Goal: Task Accomplishment & Management: Complete application form

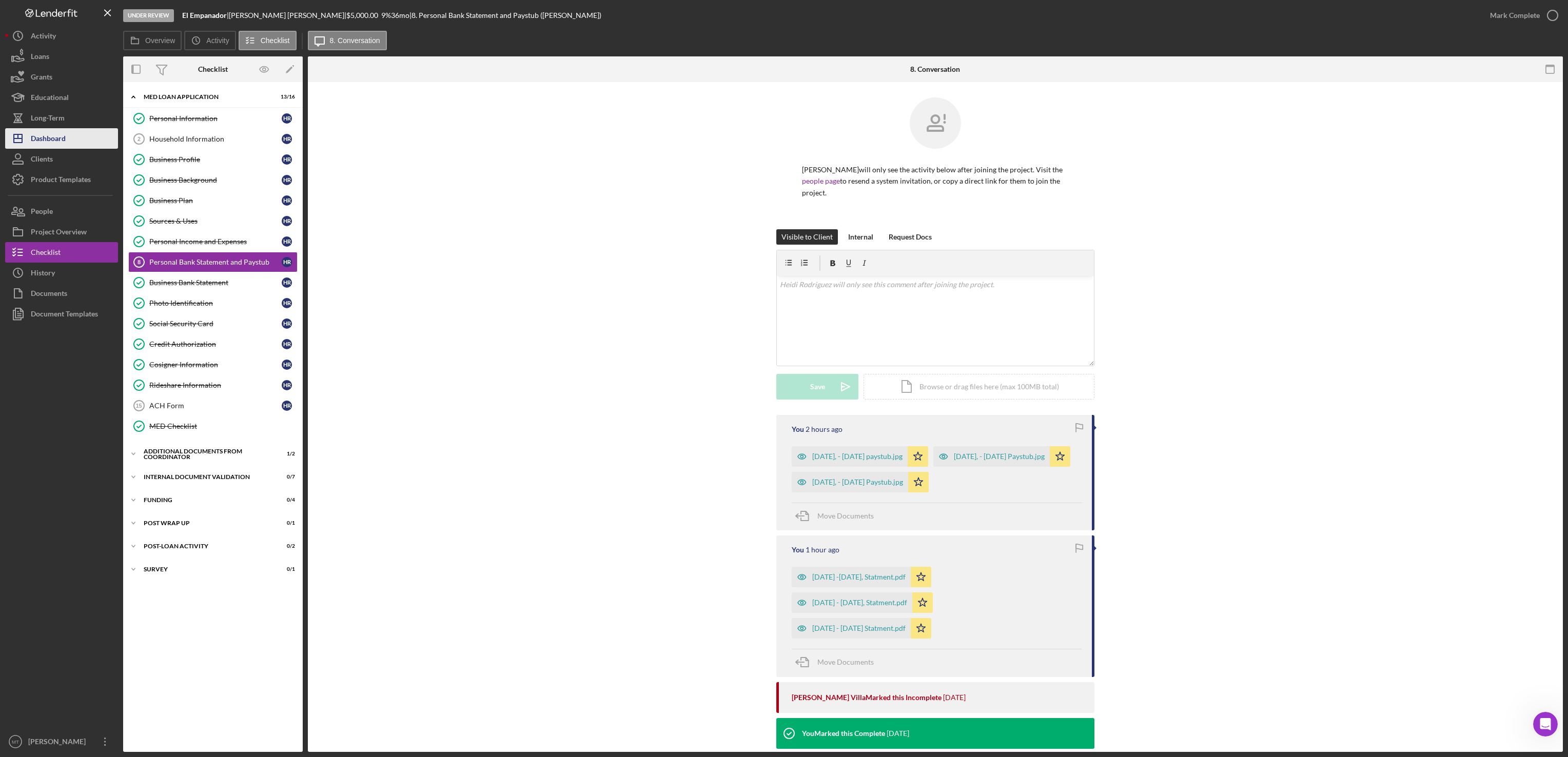
click at [66, 139] on div "Dashboard" at bounding box center [48, 140] width 35 height 23
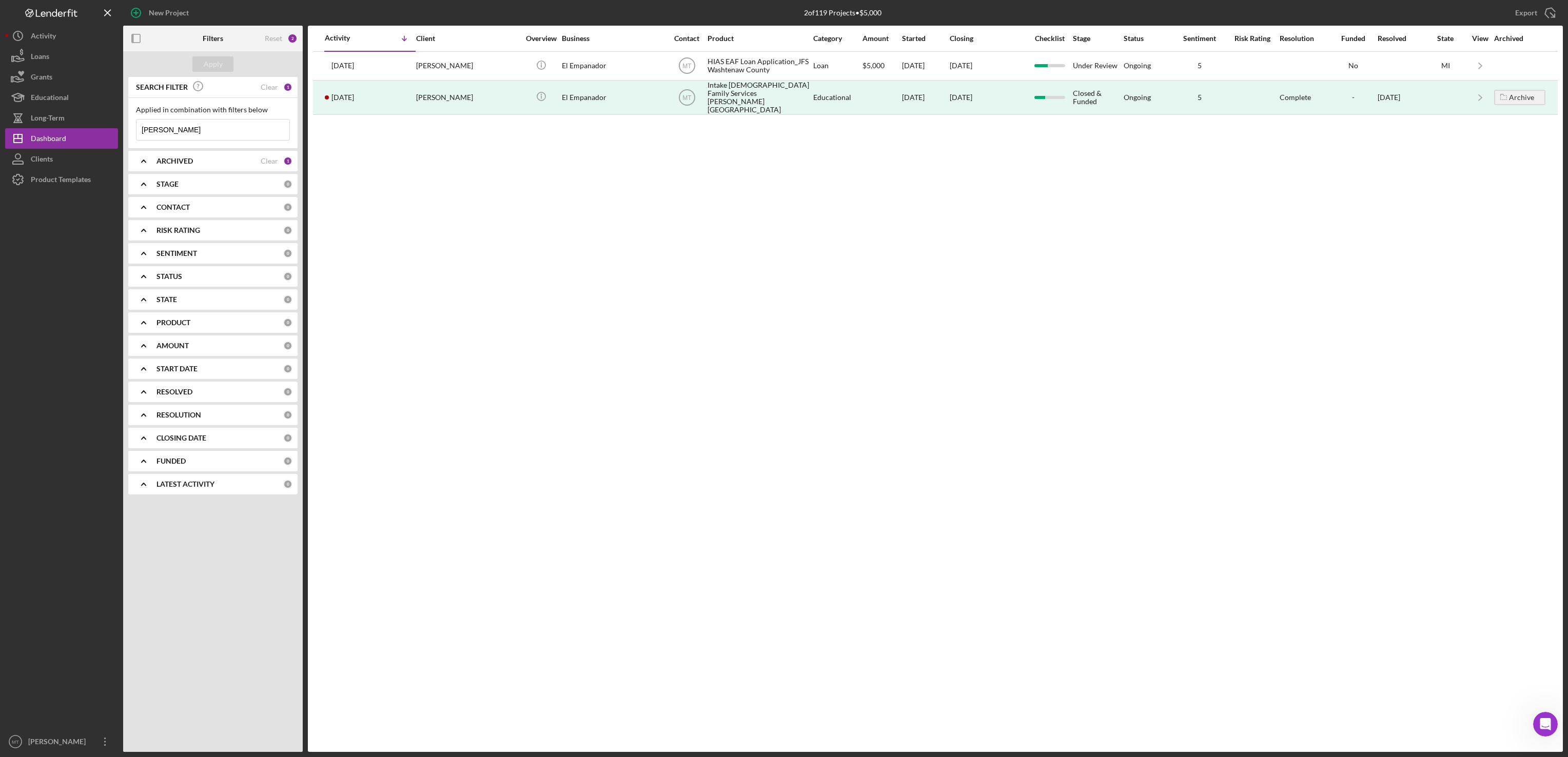
click at [208, 132] on input "[PERSON_NAME]" at bounding box center [212, 130] width 153 height 21
type input "H"
type input "Palwasha"
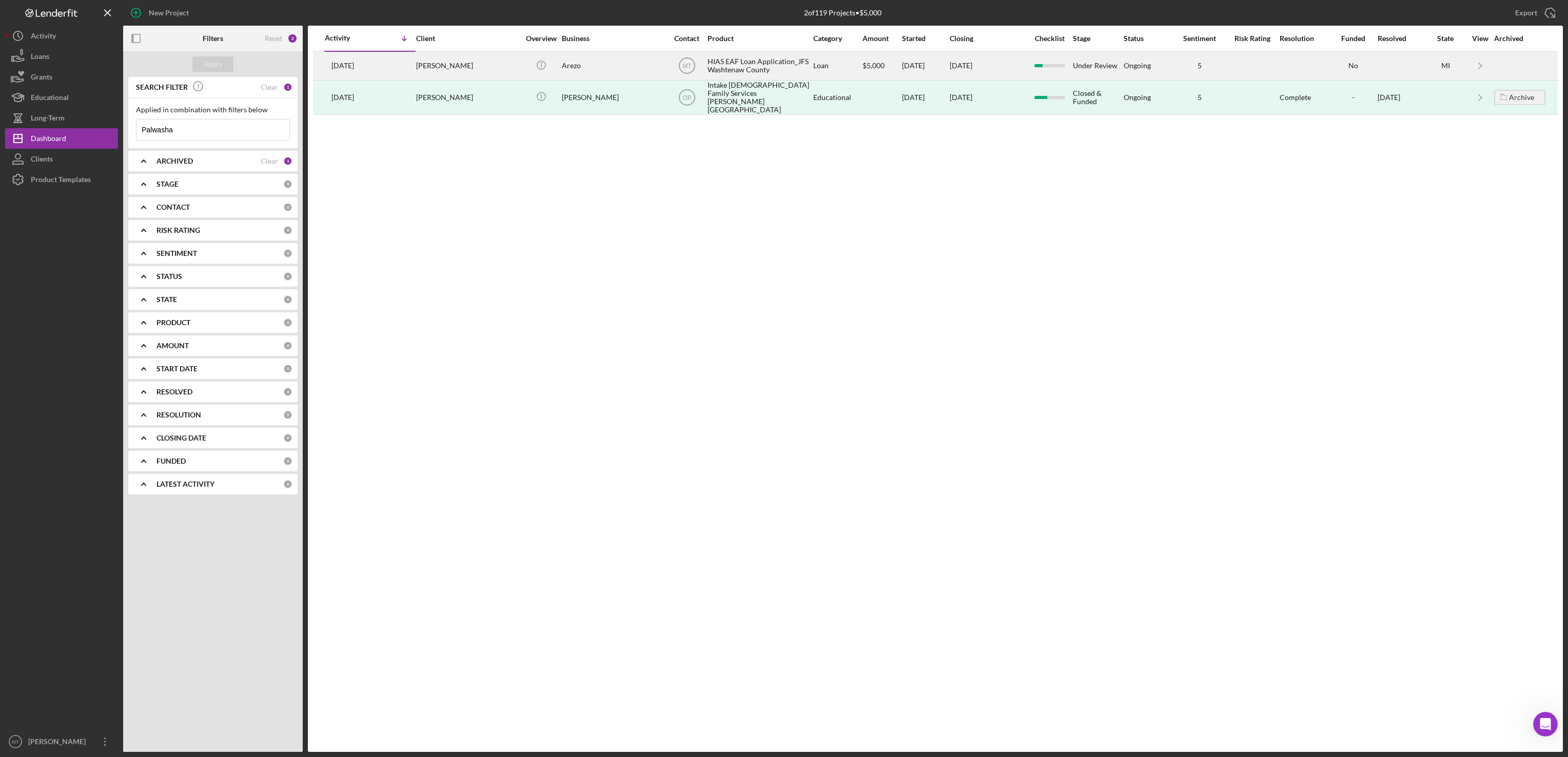
click at [724, 67] on div "HIAS EAF Loan Application_JFS Washtenaw County" at bounding box center [758, 66] width 103 height 27
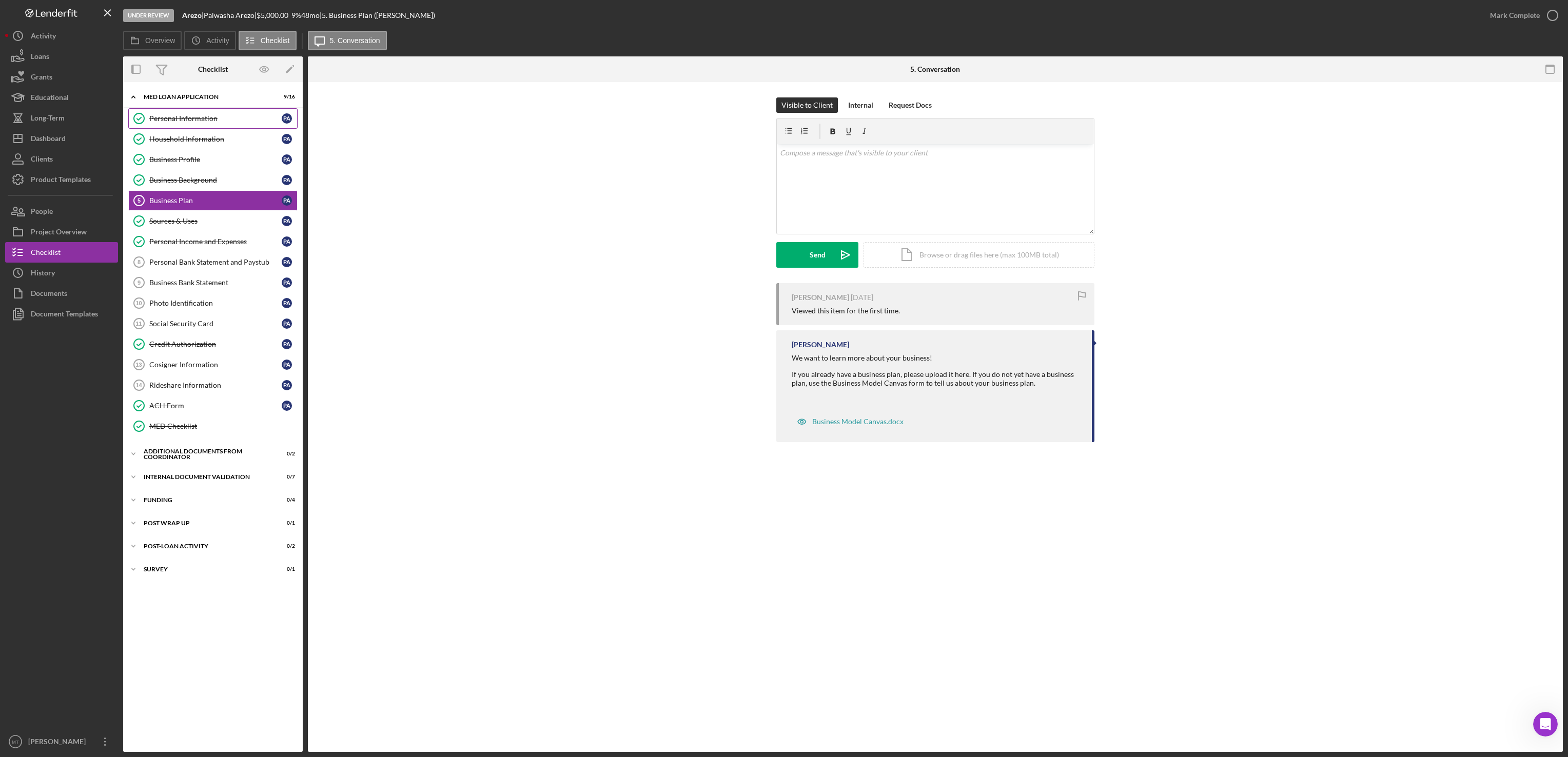
click at [191, 122] on div "Personal Information" at bounding box center [215, 118] width 132 height 8
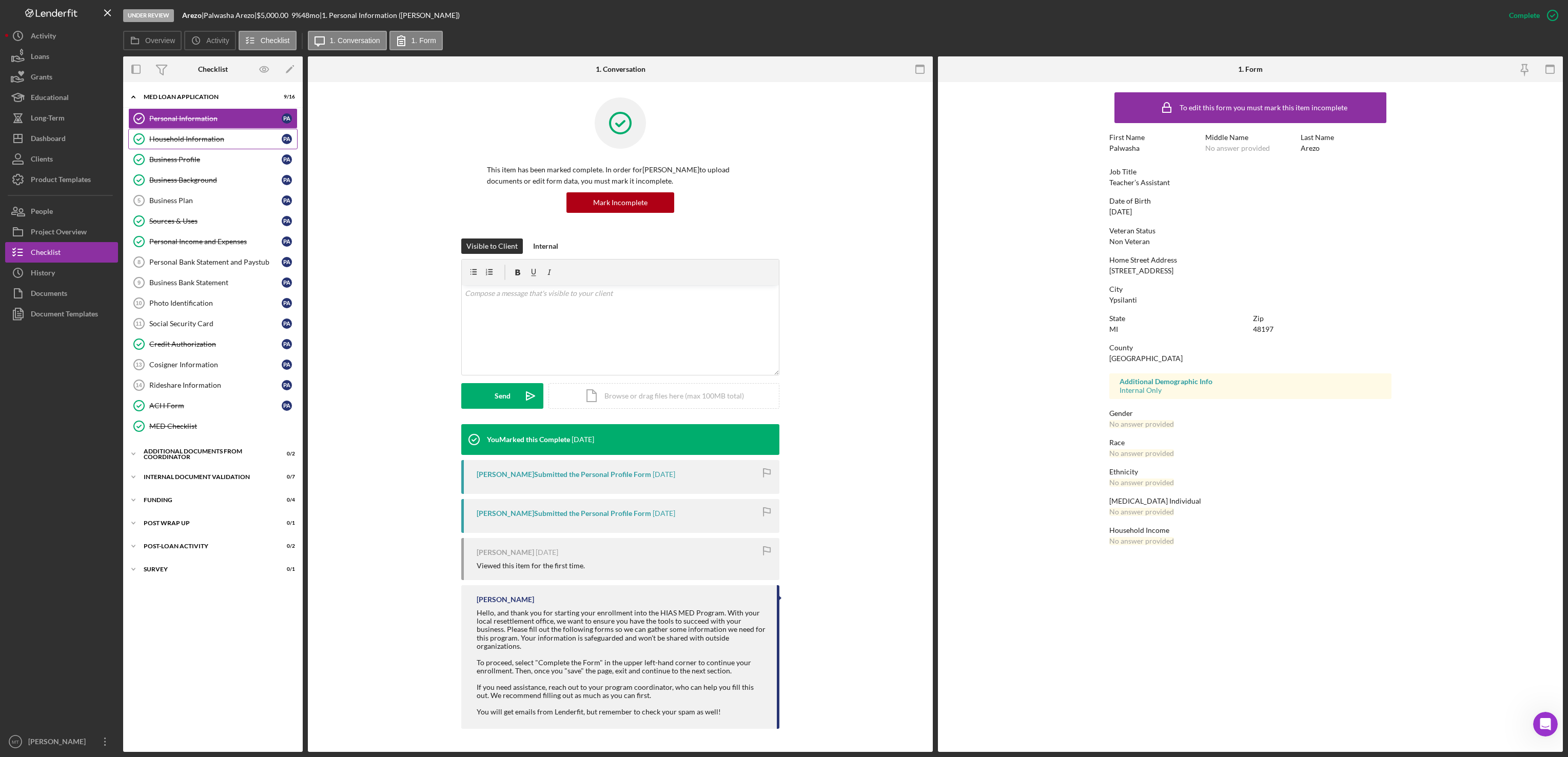
click at [184, 136] on div "Household Information" at bounding box center [215, 139] width 132 height 8
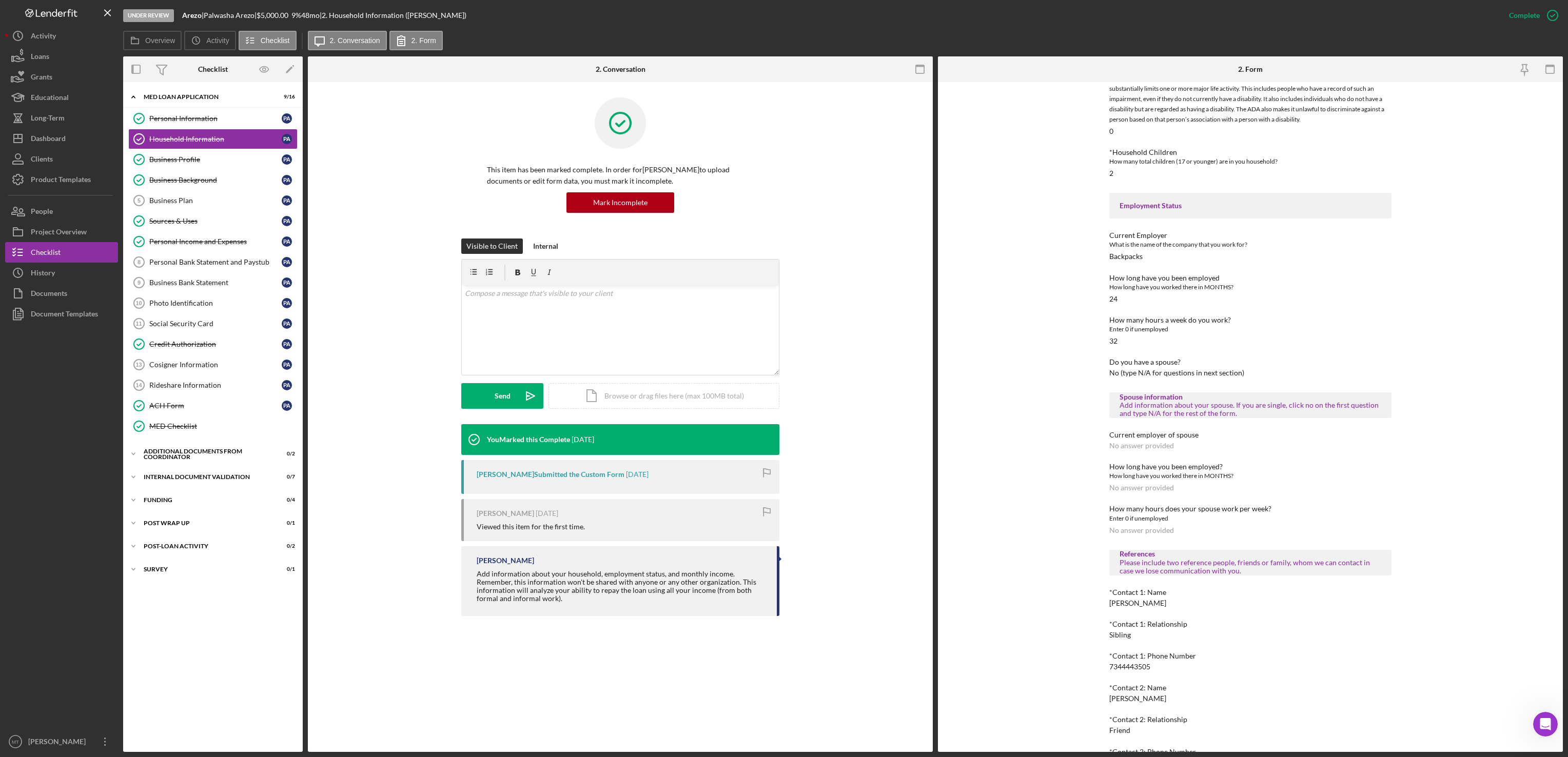
scroll to position [326, 0]
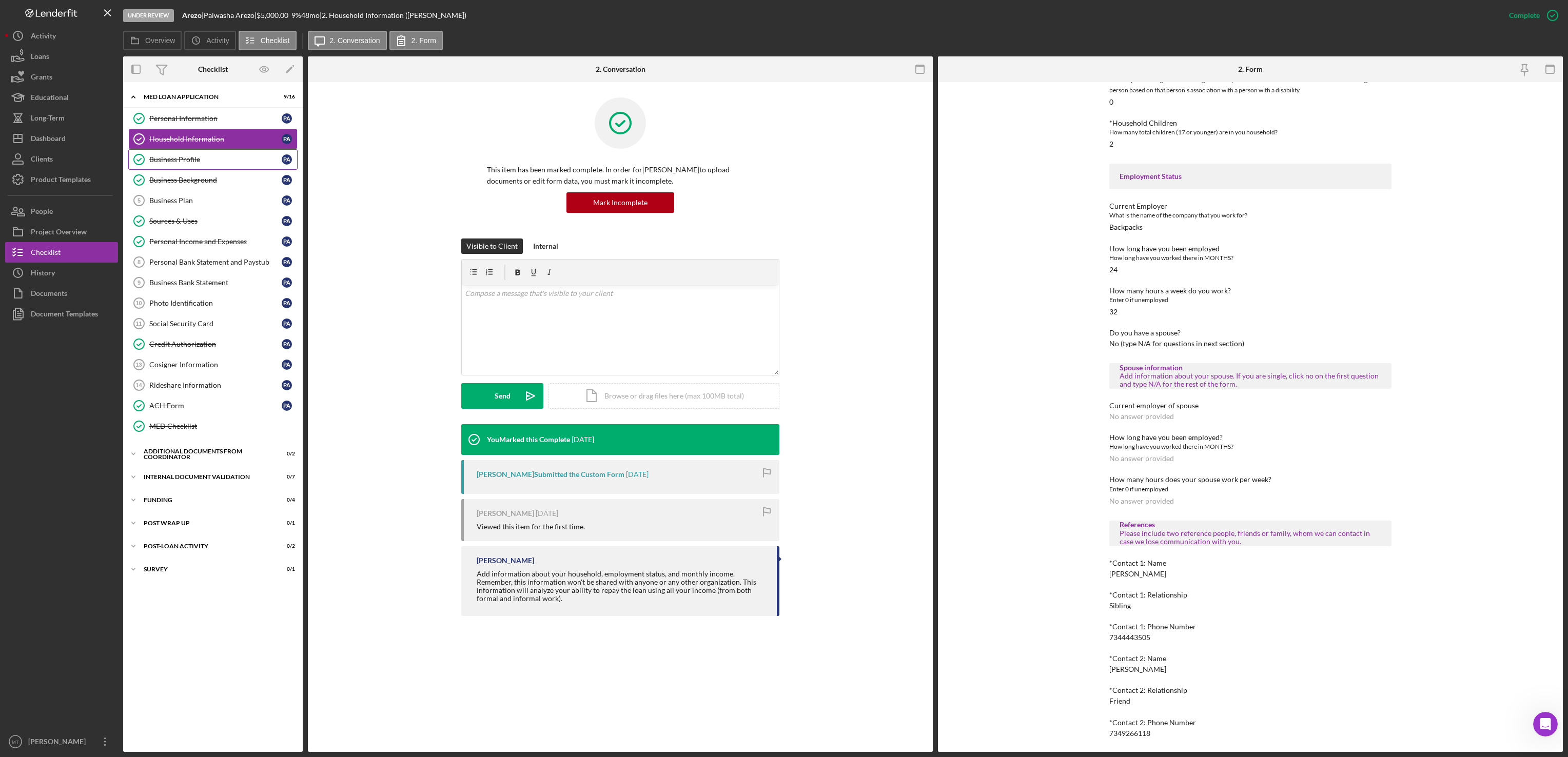
click at [165, 167] on link "Business Profile Business Profile P A" at bounding box center [213, 159] width 169 height 21
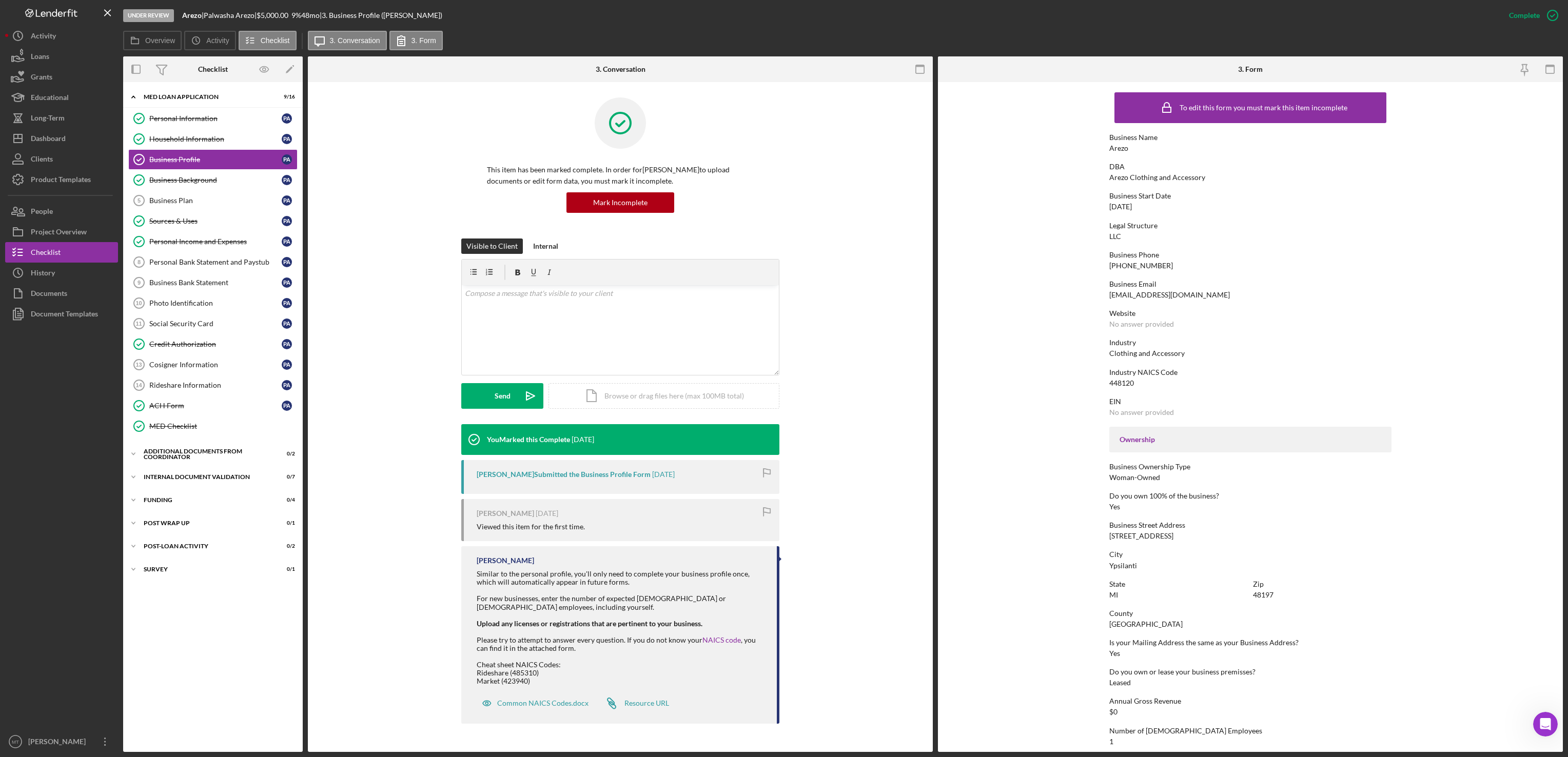
drag, startPoint x: 1144, startPoint y: 205, endPoint x: 1110, endPoint y: 204, distance: 34.0
click at [1110, 204] on div "[DATE]" at bounding box center [1120, 206] width 23 height 8
click at [1511, 15] on div "Mark Incomplete" at bounding box center [1512, 15] width 55 height 21
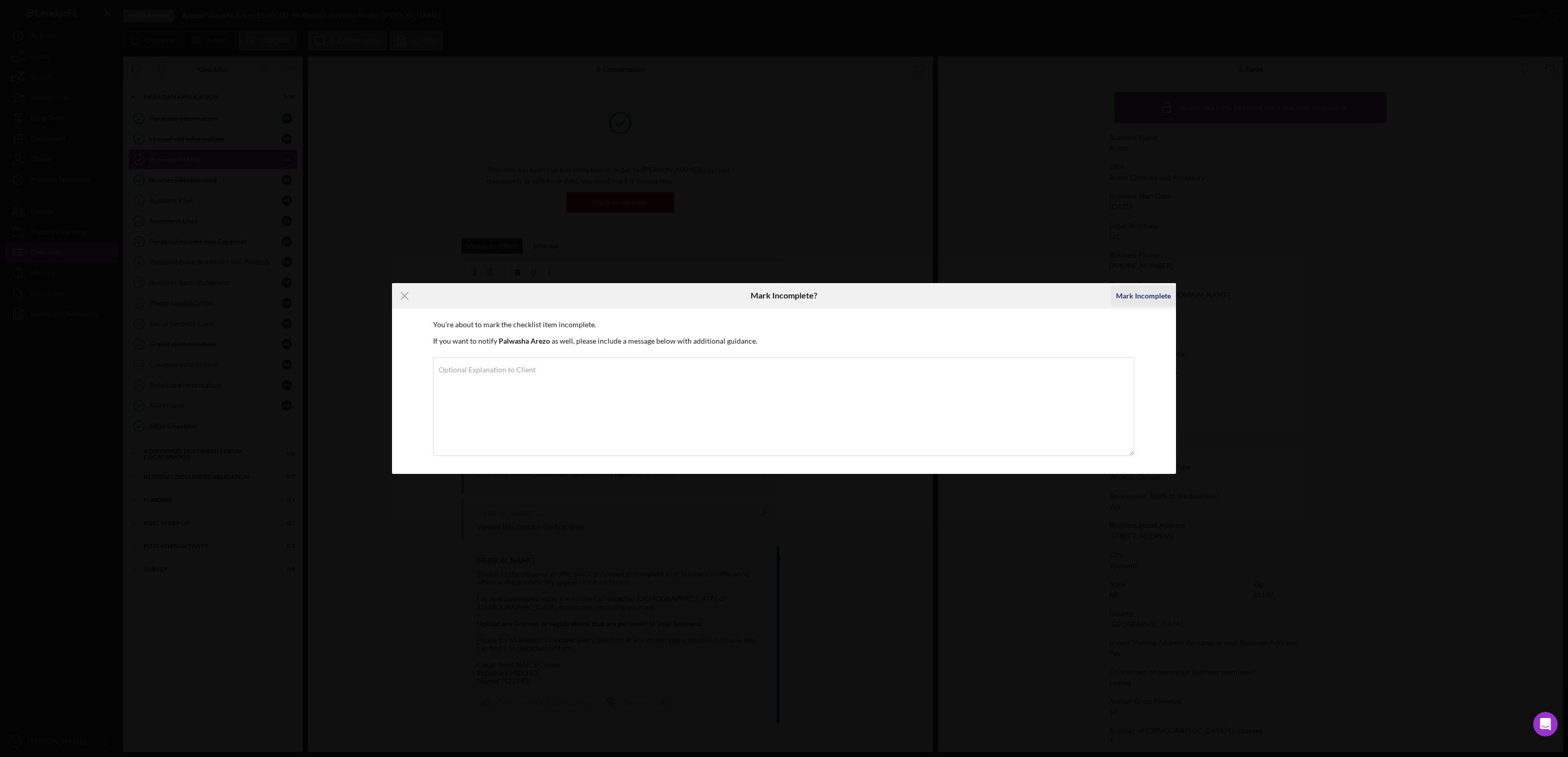
click at [1124, 296] on div "Mark Incomplete" at bounding box center [1143, 296] width 55 height 21
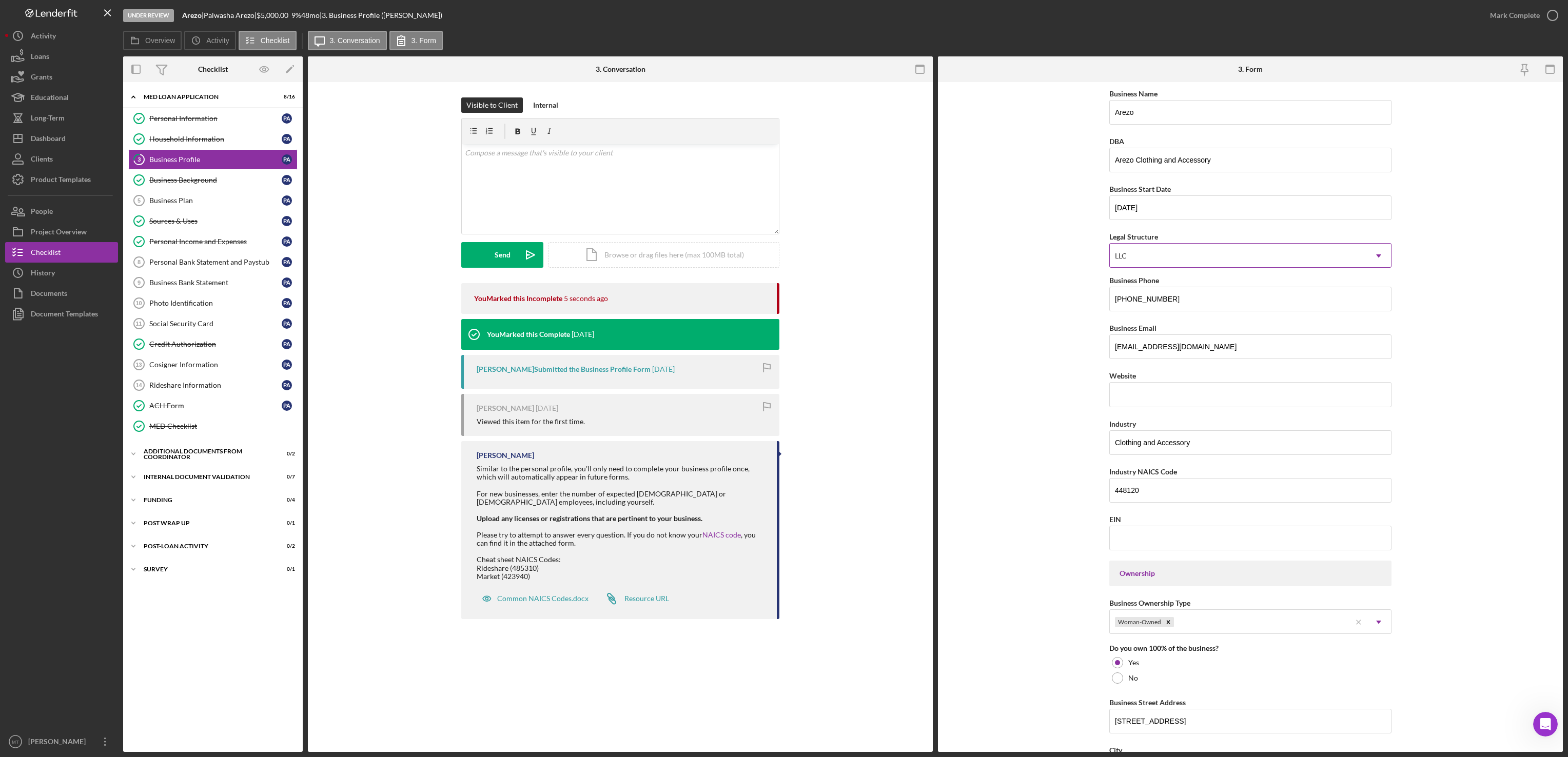
click at [1380, 260] on icon "Icon/Dropdown Arrow" at bounding box center [1379, 256] width 24 height 24
click at [1171, 208] on input "[DATE]" at bounding box center [1250, 208] width 282 height 24
click at [1504, 16] on div "Mark Complete" at bounding box center [1515, 15] width 50 height 21
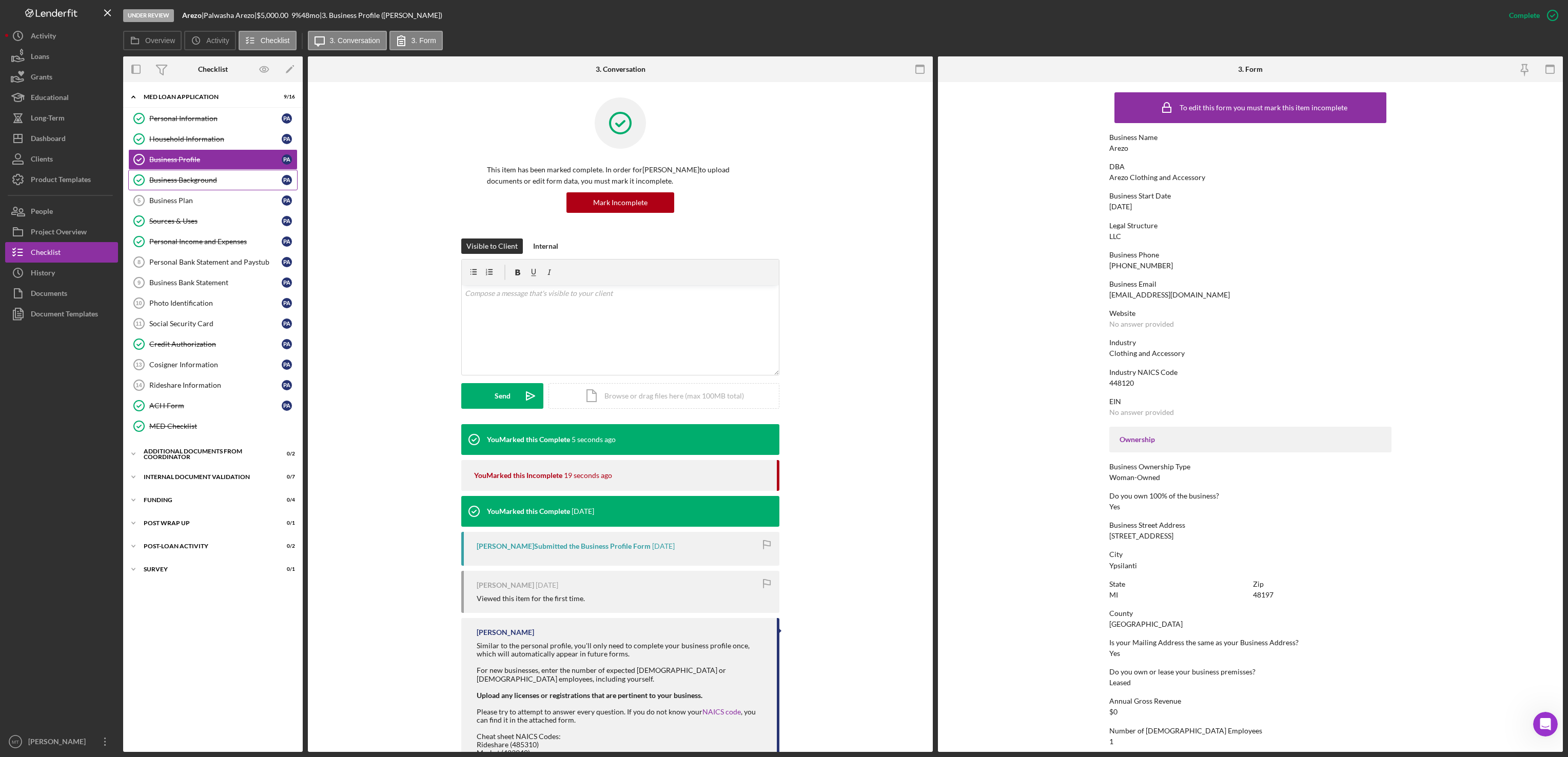
click at [189, 184] on div "Business Background" at bounding box center [215, 180] width 132 height 8
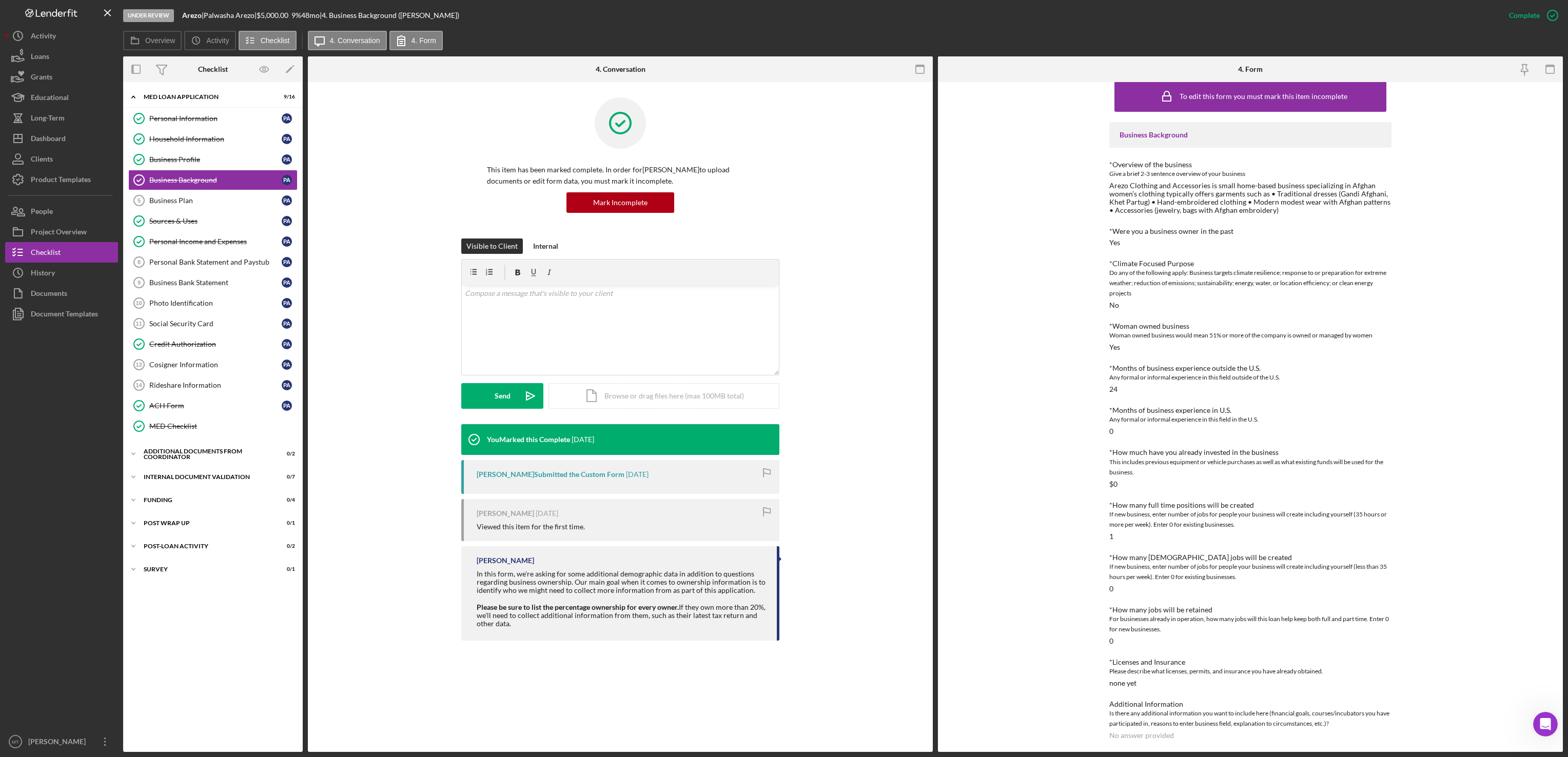
scroll to position [14, 0]
click at [188, 225] on div "Sources & Uses" at bounding box center [215, 221] width 132 height 8
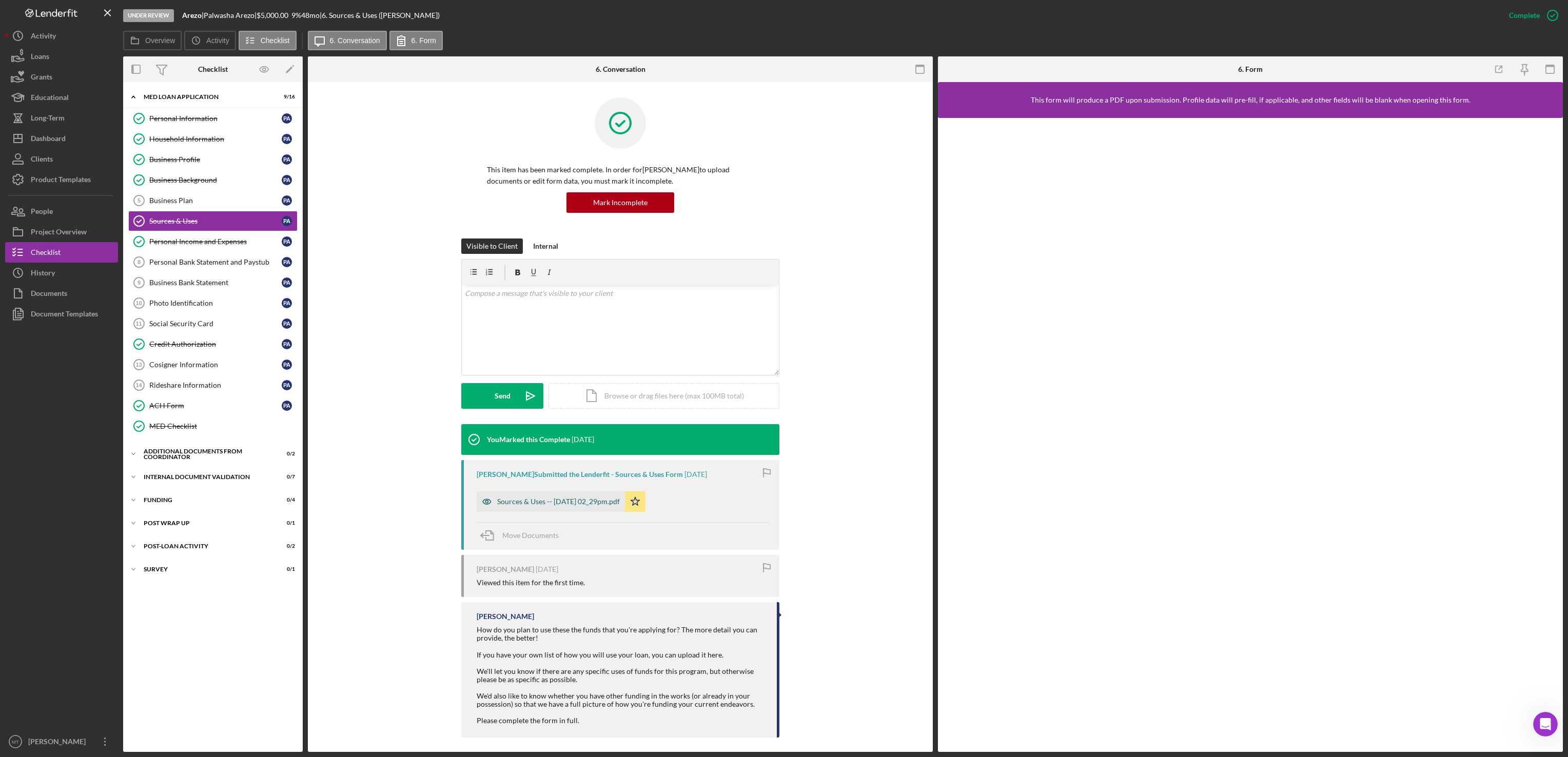
click at [604, 504] on div "Sources & Uses -- [DATE] 02_29pm.pdf" at bounding box center [558, 501] width 122 height 8
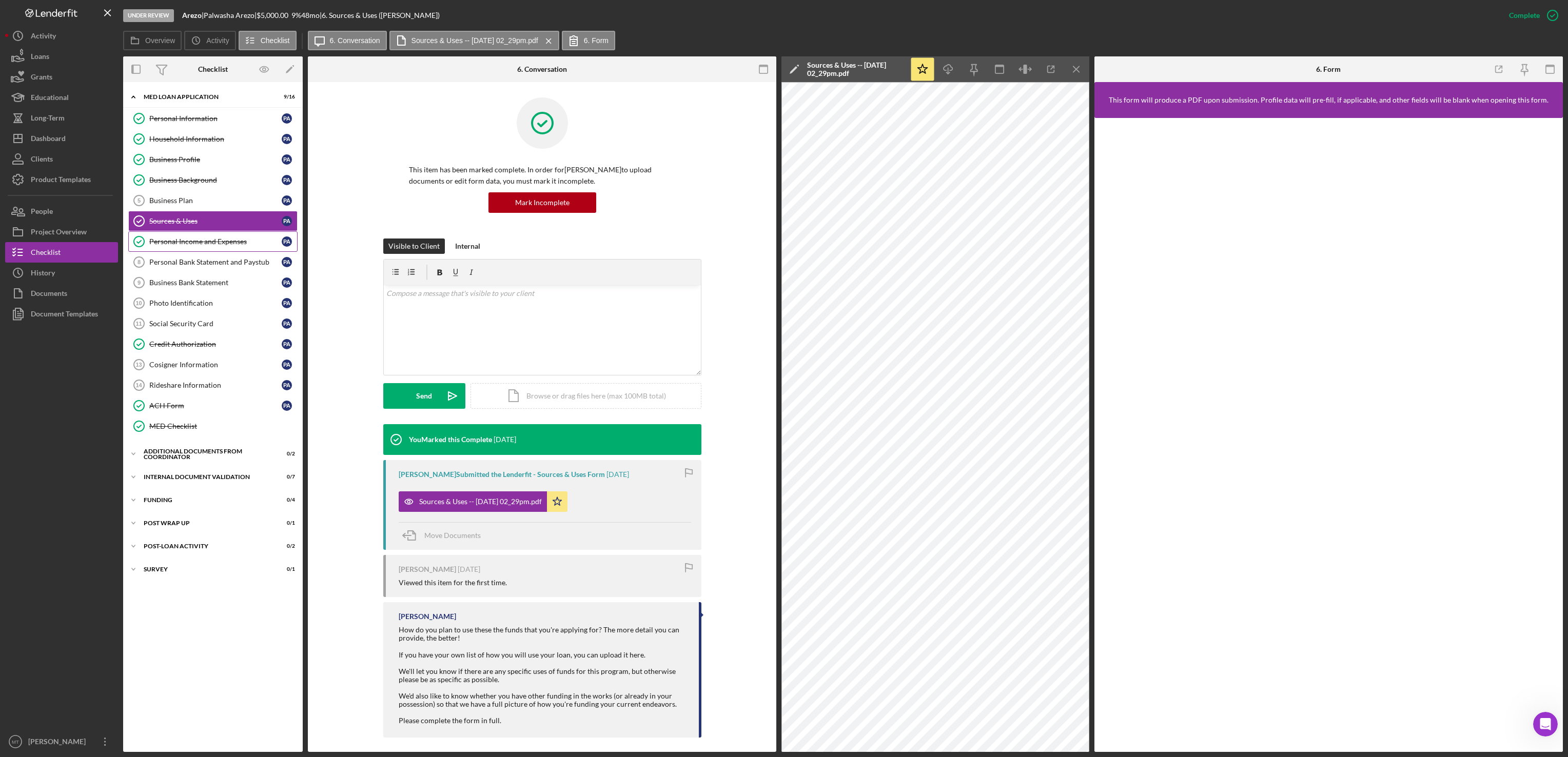
click at [192, 246] on div "Personal Income and Expenses" at bounding box center [215, 241] width 132 height 8
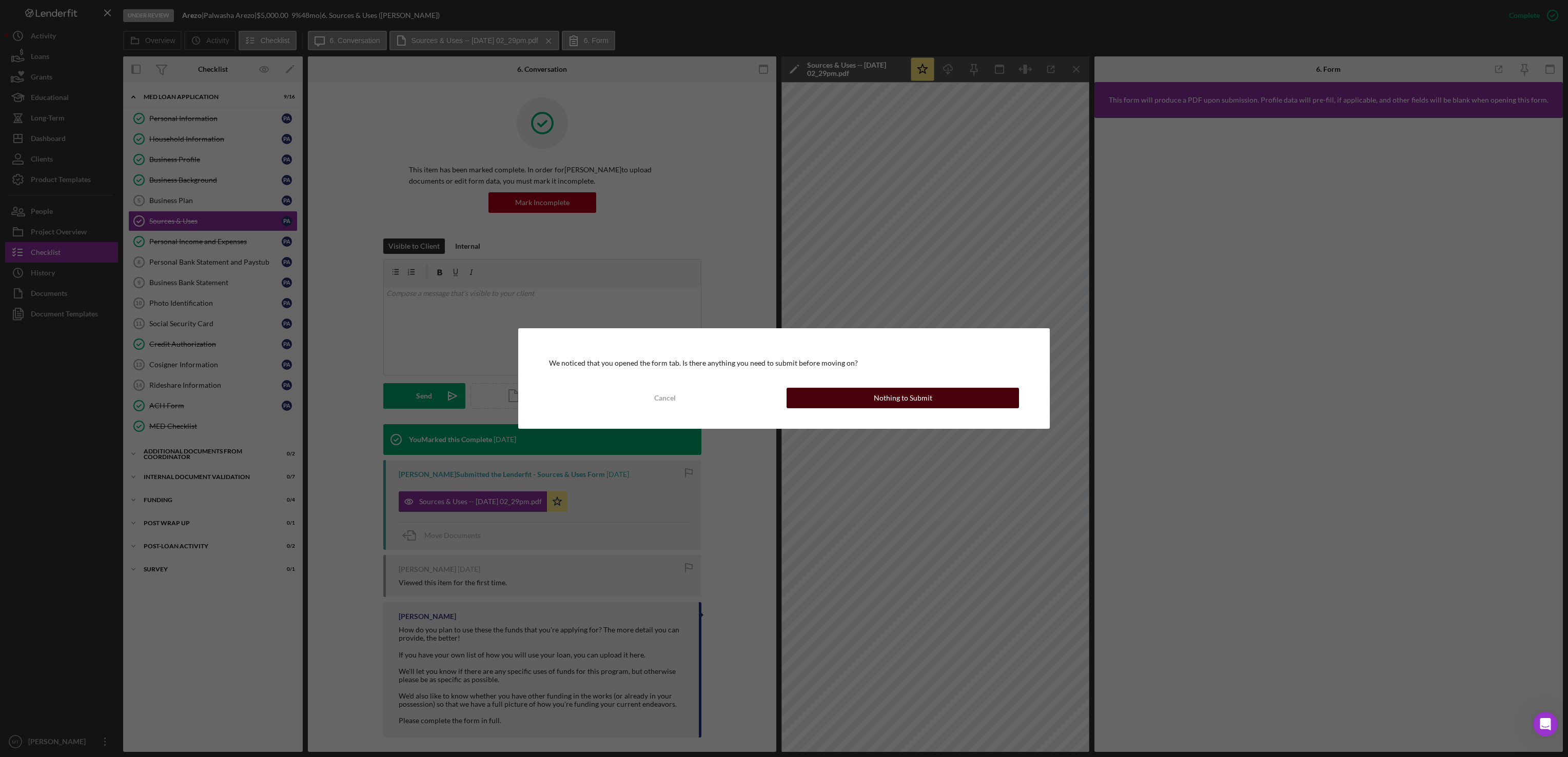
click at [887, 397] on div "Nothing to Submit" at bounding box center [903, 398] width 58 height 21
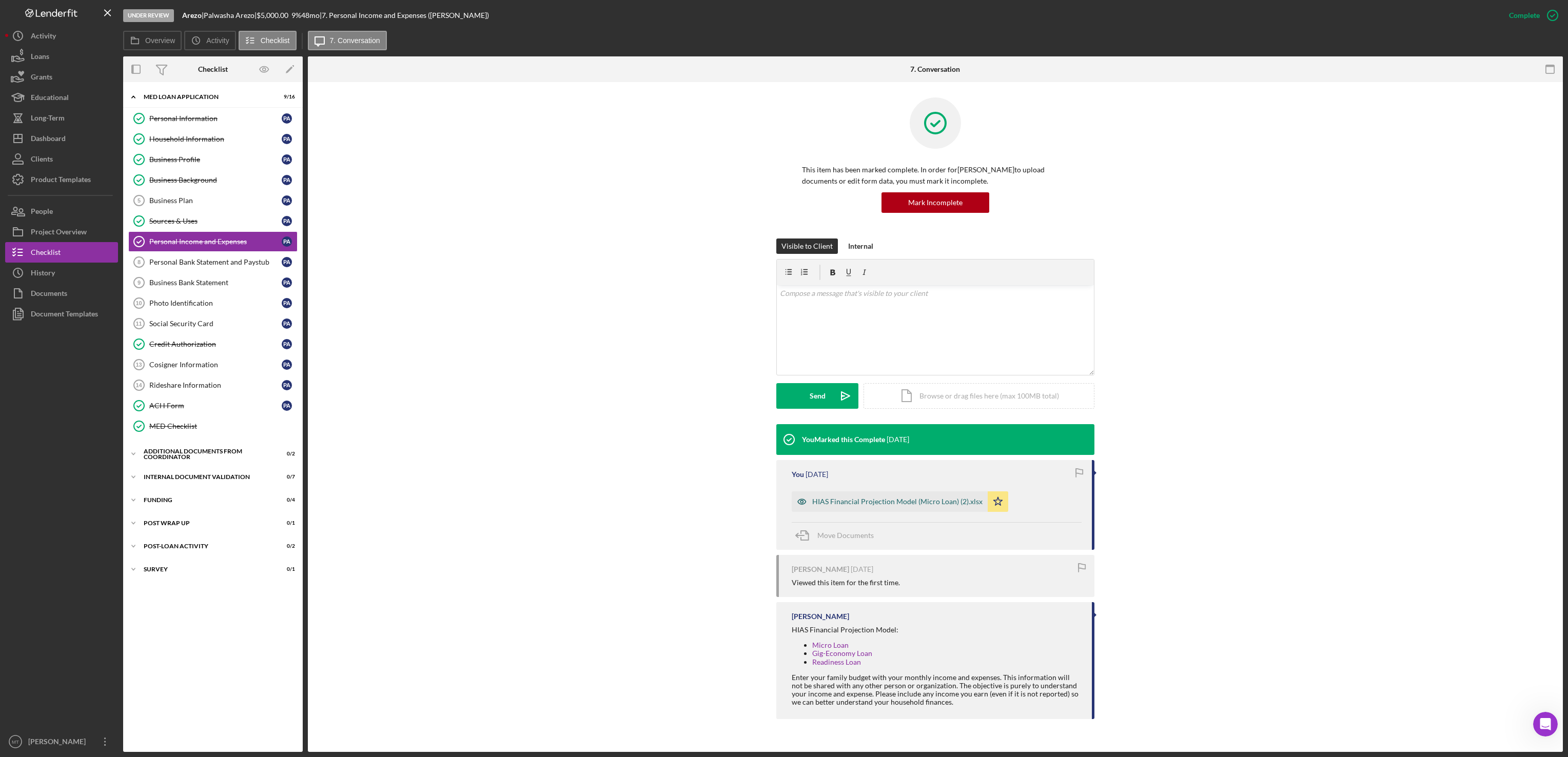
click at [873, 504] on div "HIAS Financial Projection Model (Micro Loan) (2).xlsx" at bounding box center [897, 501] width 170 height 8
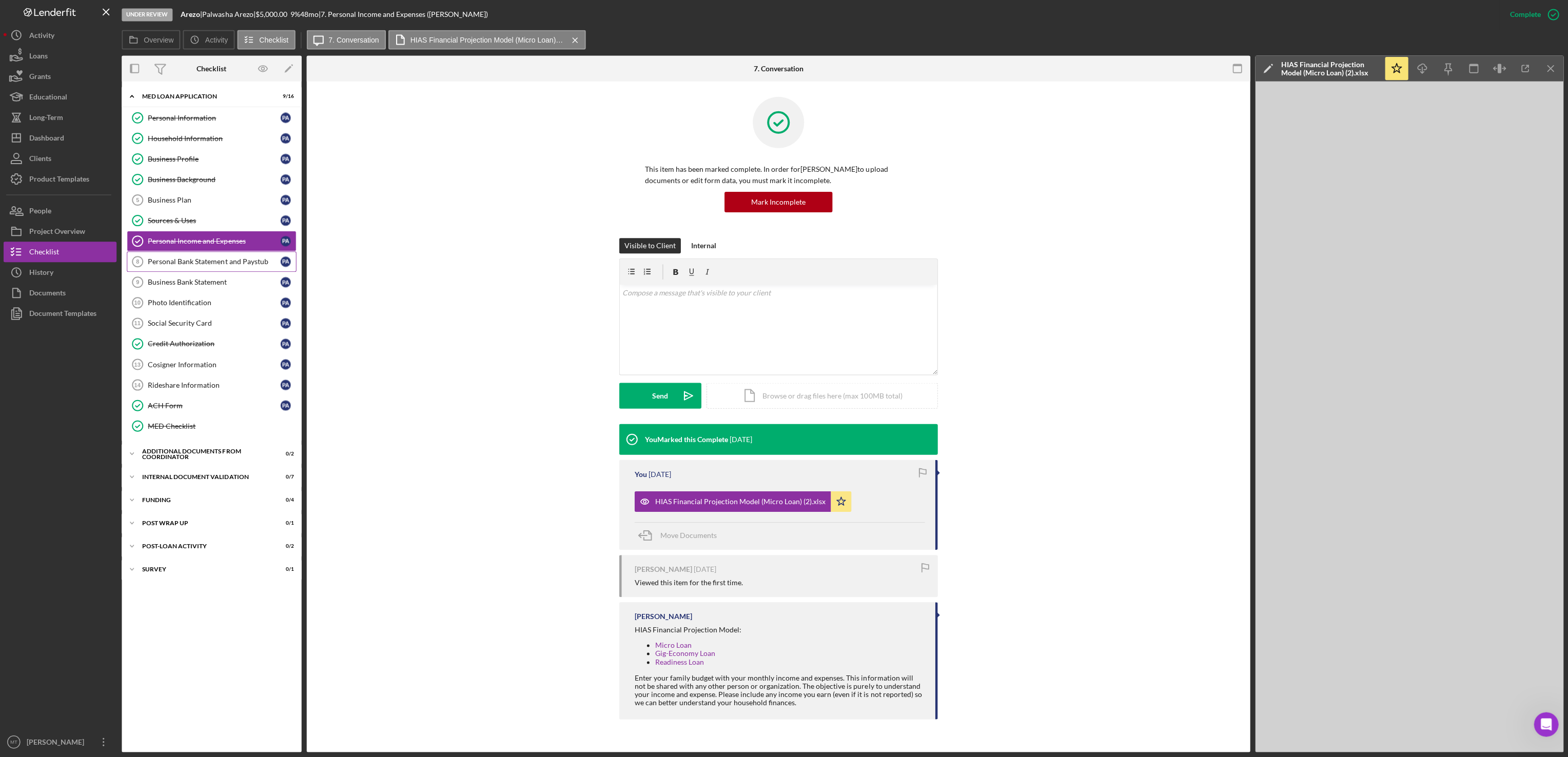
click at [168, 266] on div "Personal Bank Statement and Paystub" at bounding box center [215, 262] width 132 height 8
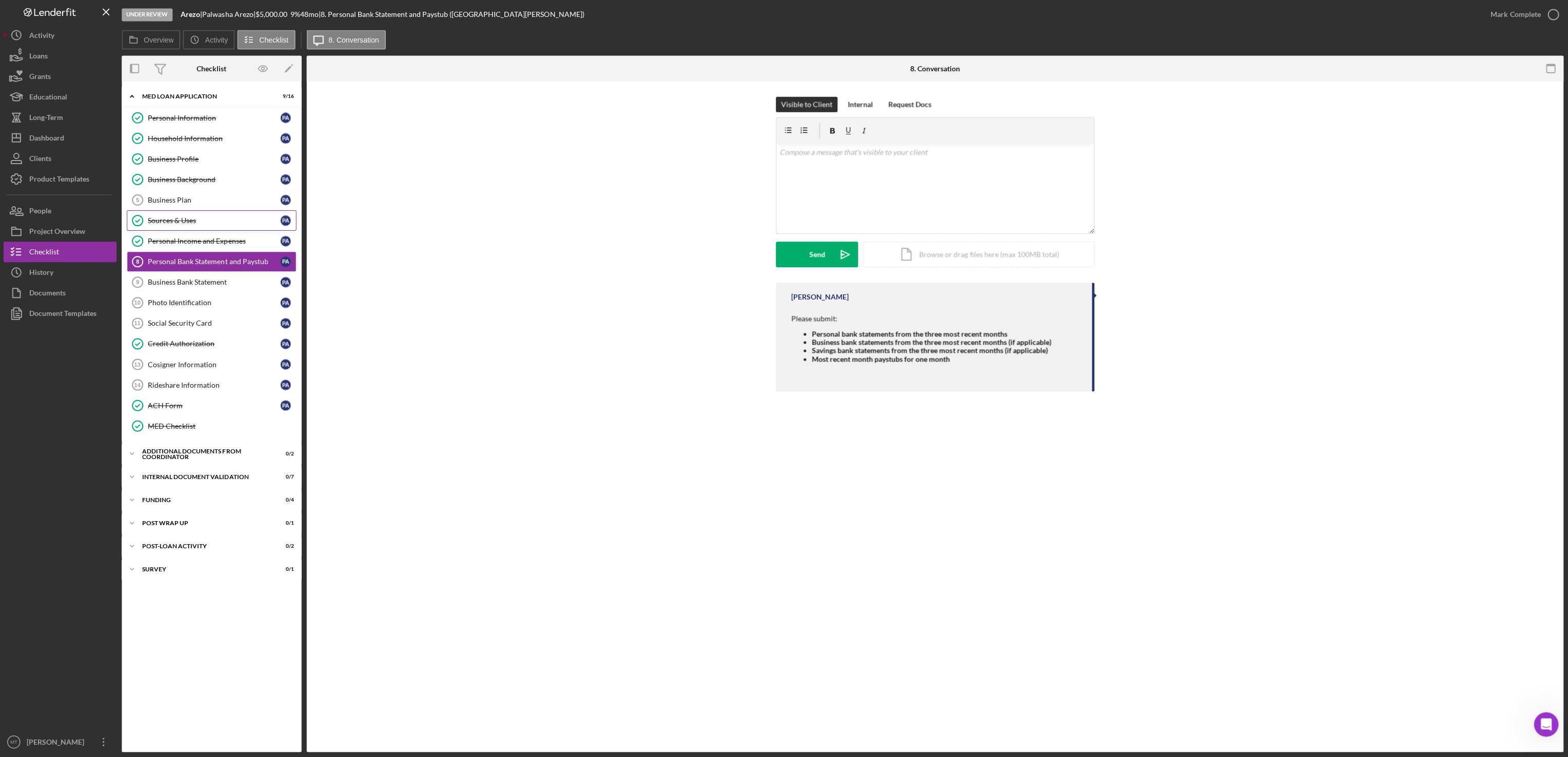
click at [165, 225] on div "Sources & Uses" at bounding box center [215, 221] width 132 height 8
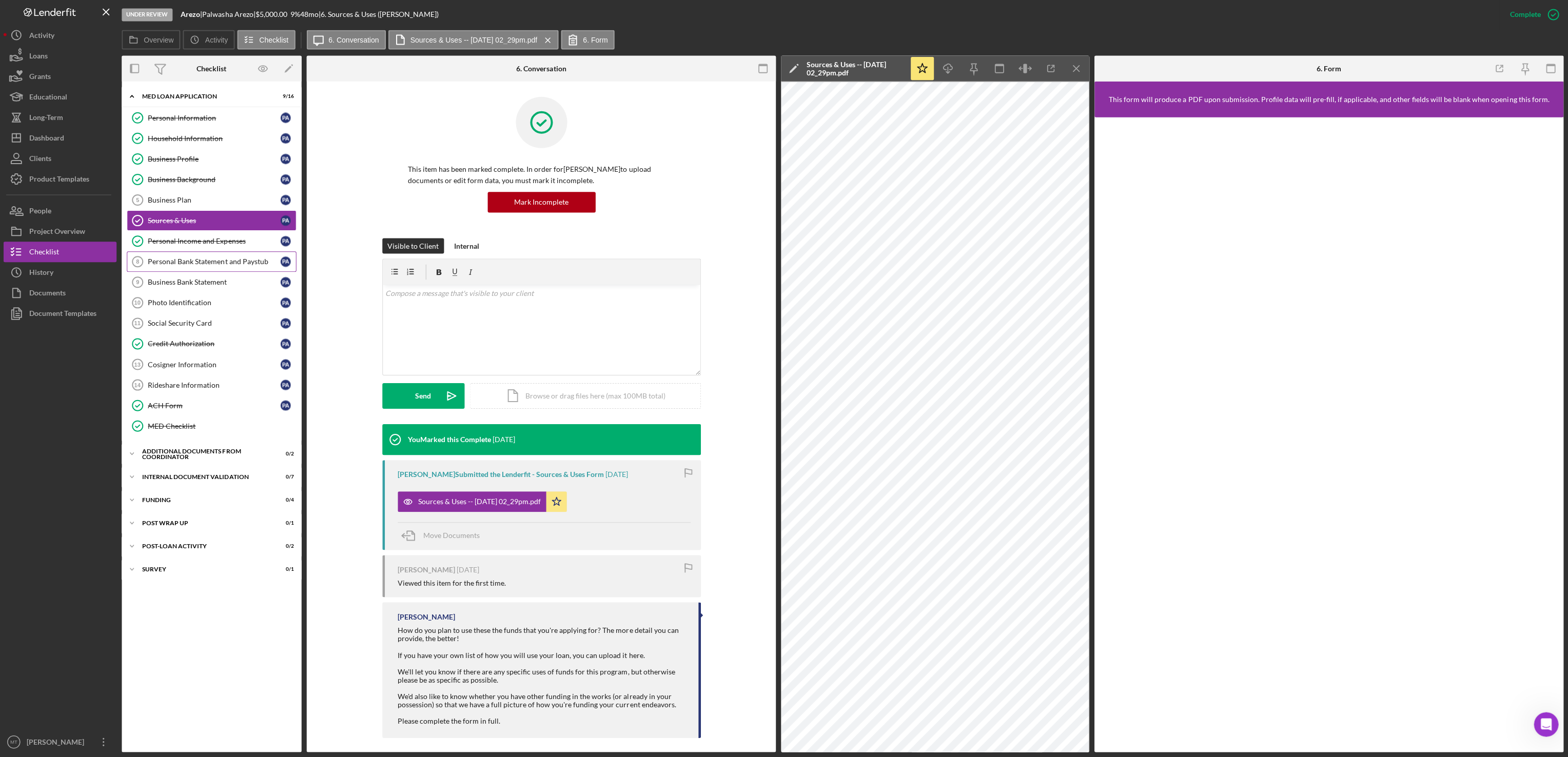
click at [169, 262] on div "Personal Bank Statement and Paystub" at bounding box center [215, 262] width 132 height 8
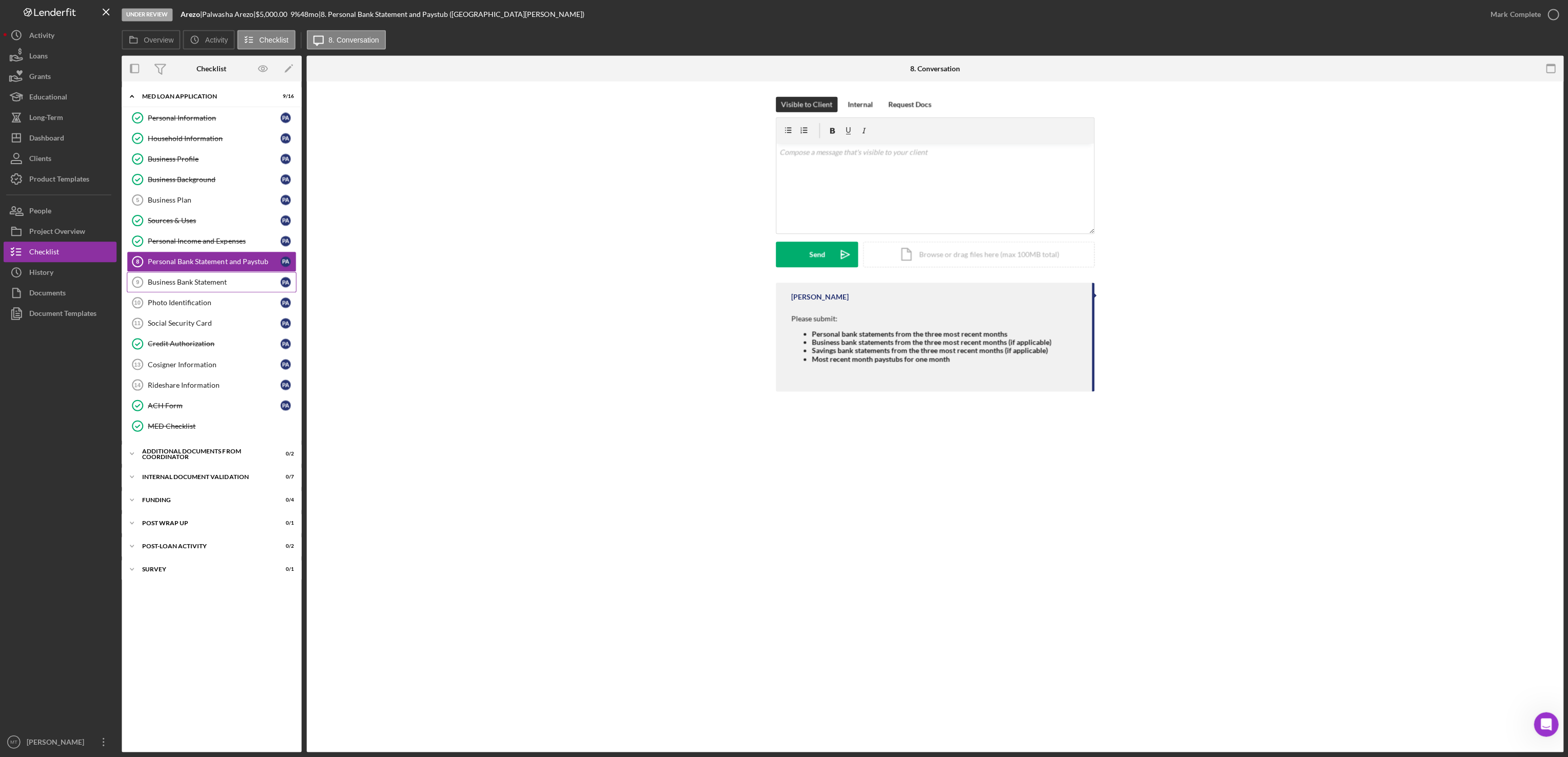
click at [170, 287] on div "Business Bank Statement" at bounding box center [215, 282] width 132 height 8
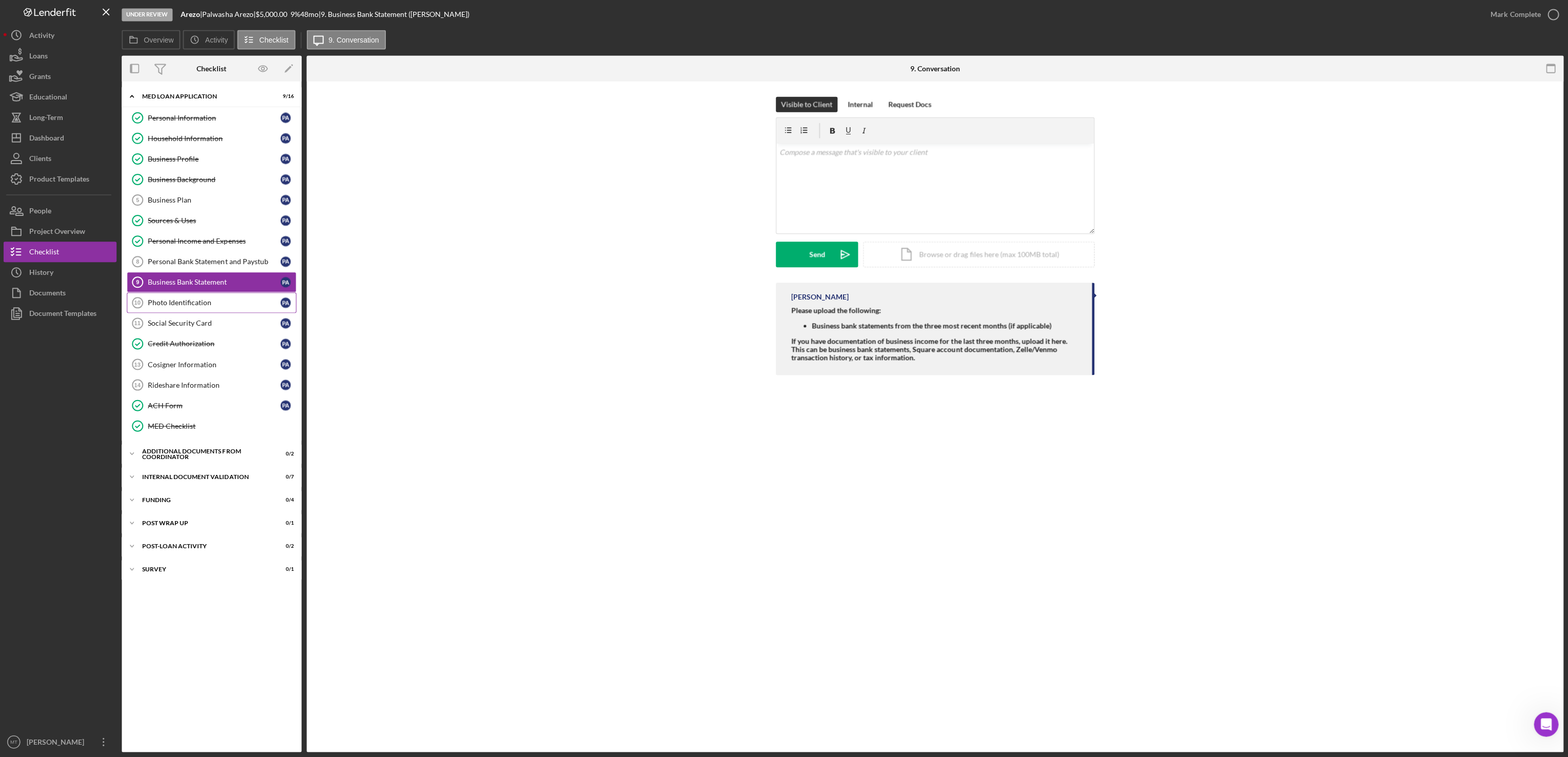
click at [173, 307] on div "Photo Identification" at bounding box center [215, 302] width 132 height 8
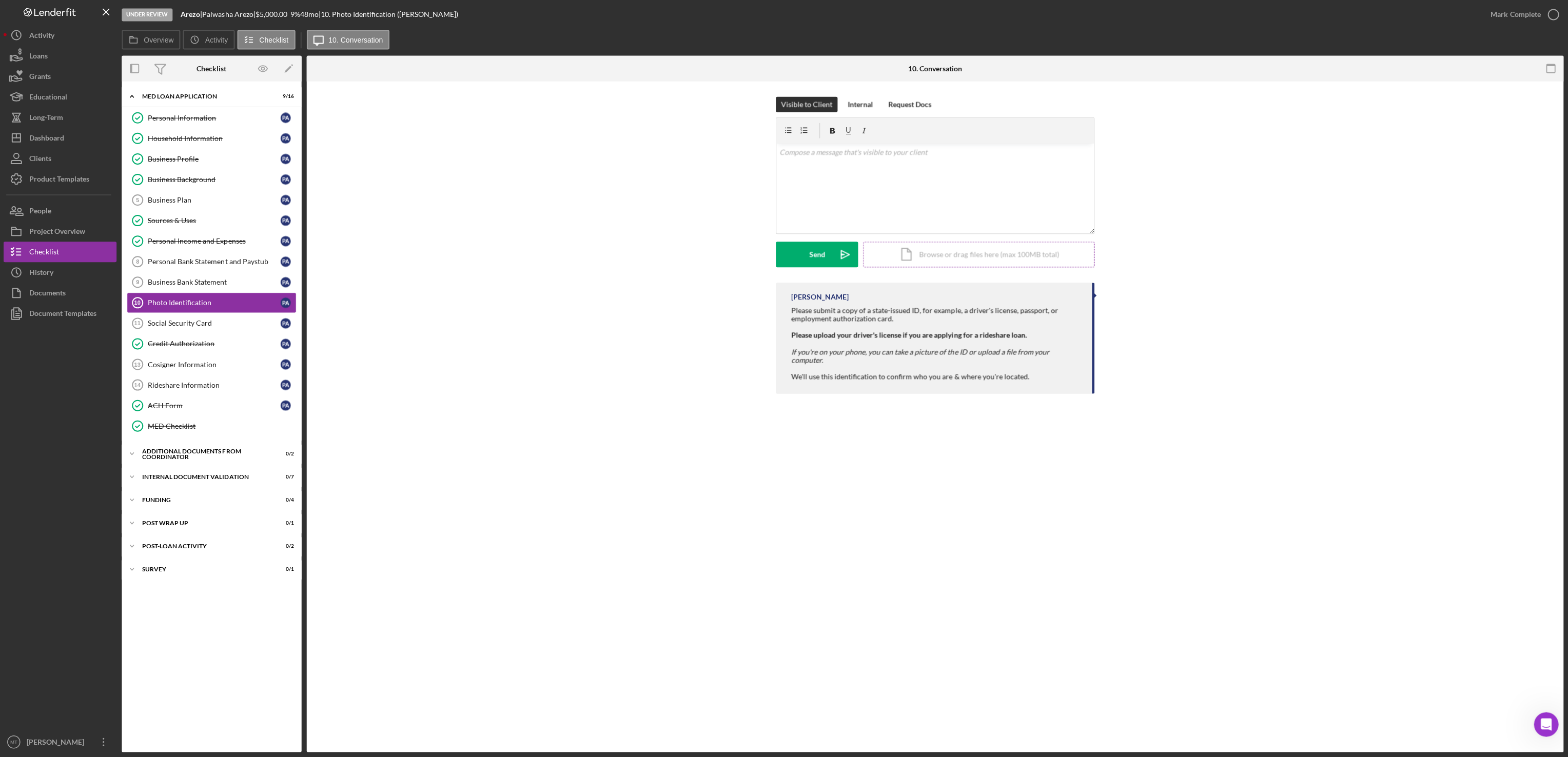
click at [953, 259] on div "Icon/Document Browse or drag files here (max 100MB total) Tap to choose files o…" at bounding box center [979, 255] width 231 height 26
click at [201, 326] on div "Social Security Card" at bounding box center [215, 323] width 132 height 8
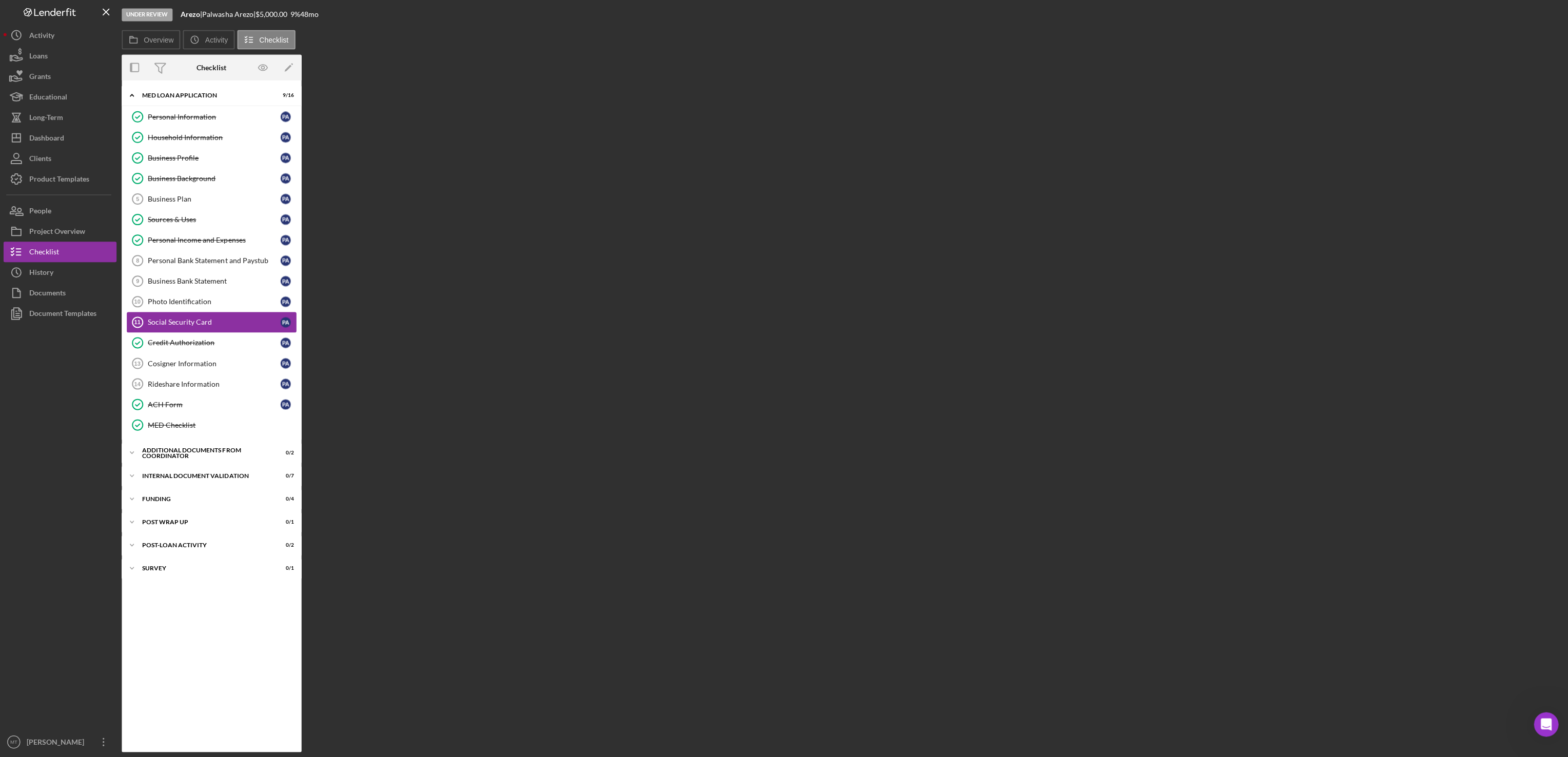
click at [201, 326] on div "Social Security Card" at bounding box center [215, 322] width 132 height 8
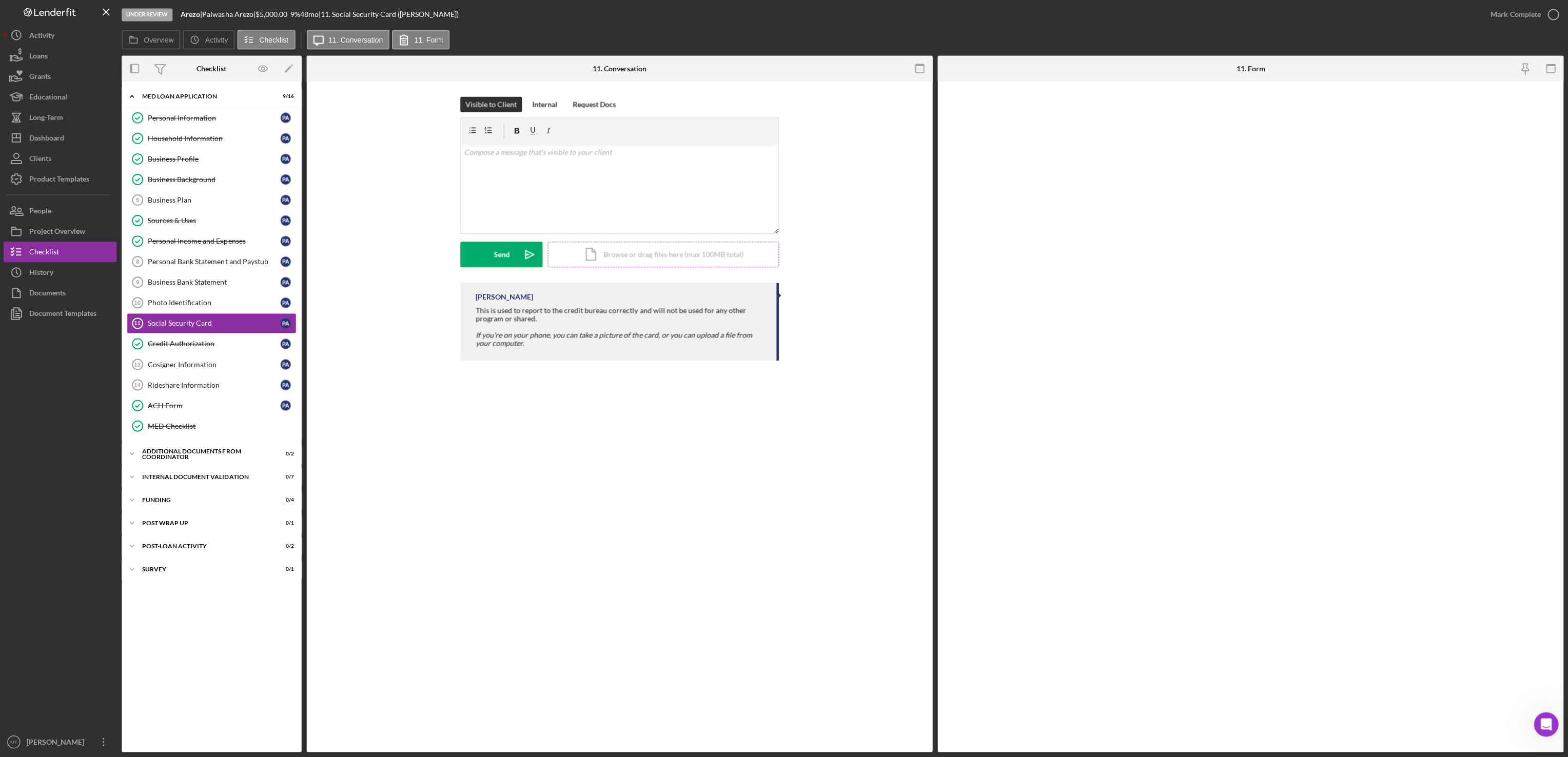
click at [597, 256] on div "Icon/Document Browse or drag files here (max 100MB total) Tap to choose files o…" at bounding box center [663, 255] width 231 height 26
click at [499, 256] on div "Upload" at bounding box center [503, 255] width 23 height 26
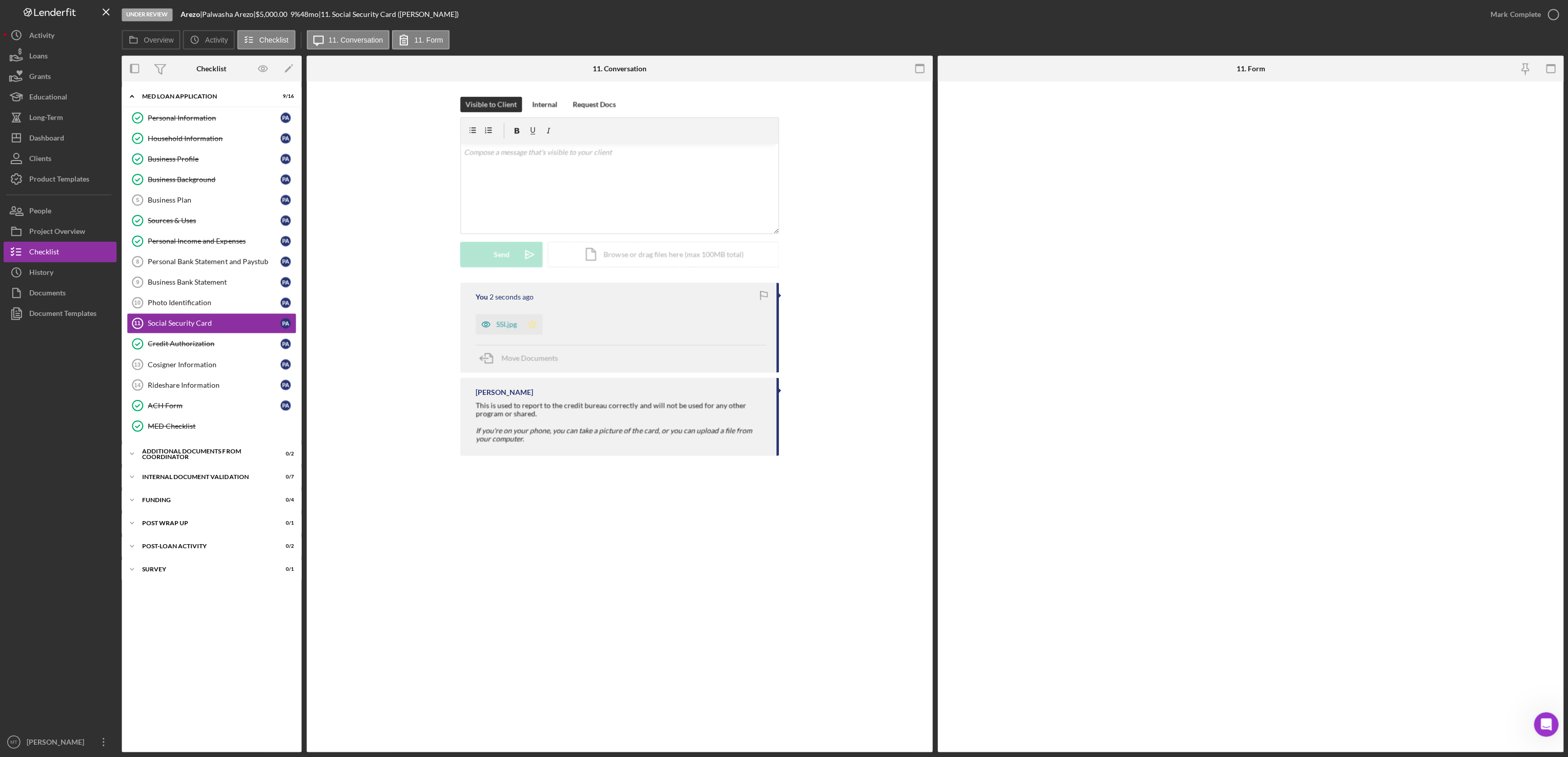
click at [531, 328] on polygon "button" at bounding box center [533, 324] width 9 height 8
click at [1526, 21] on div "Mark Complete" at bounding box center [1515, 15] width 50 height 21
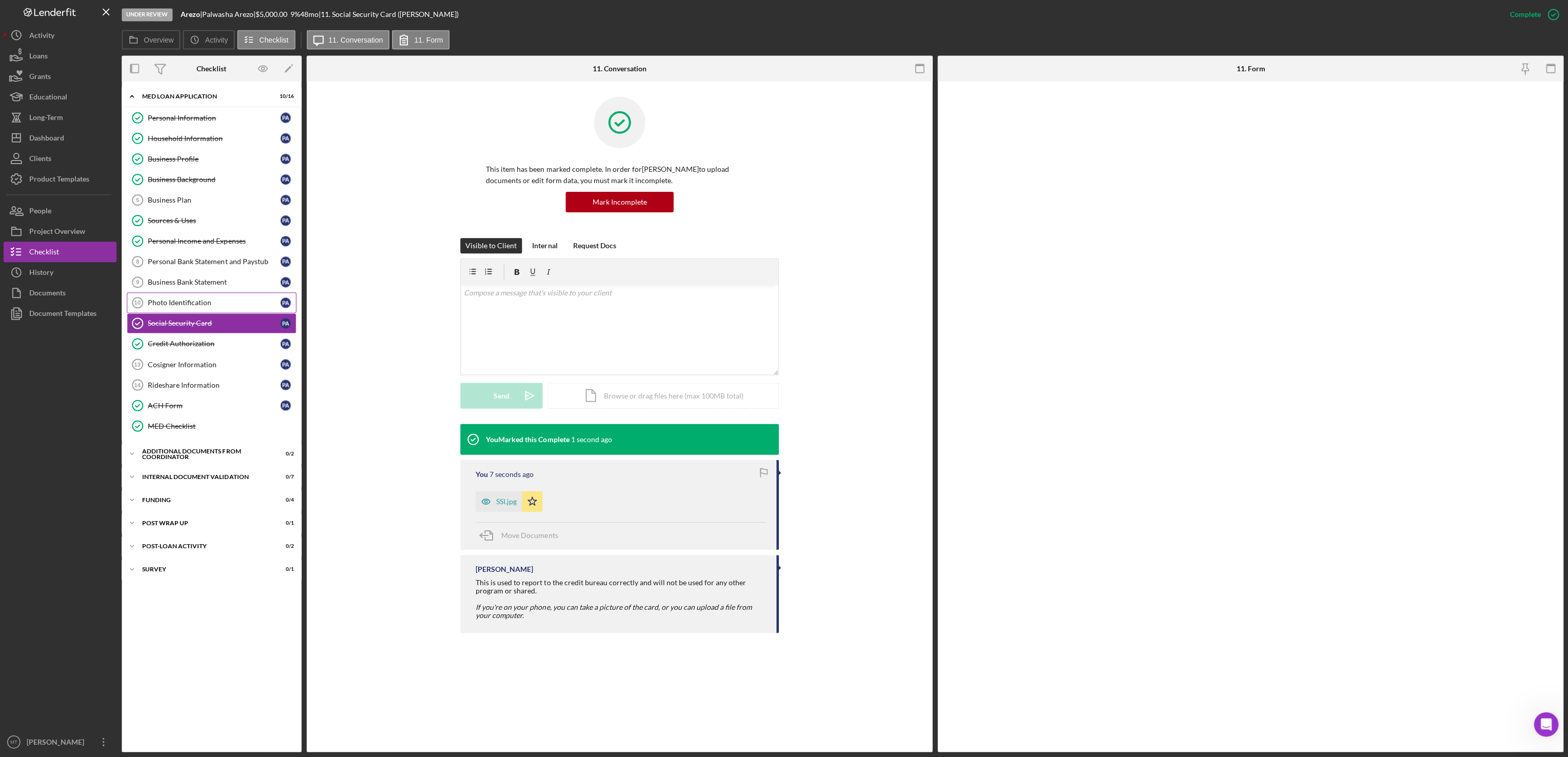
click at [206, 304] on div "Photo Identification" at bounding box center [215, 302] width 132 height 8
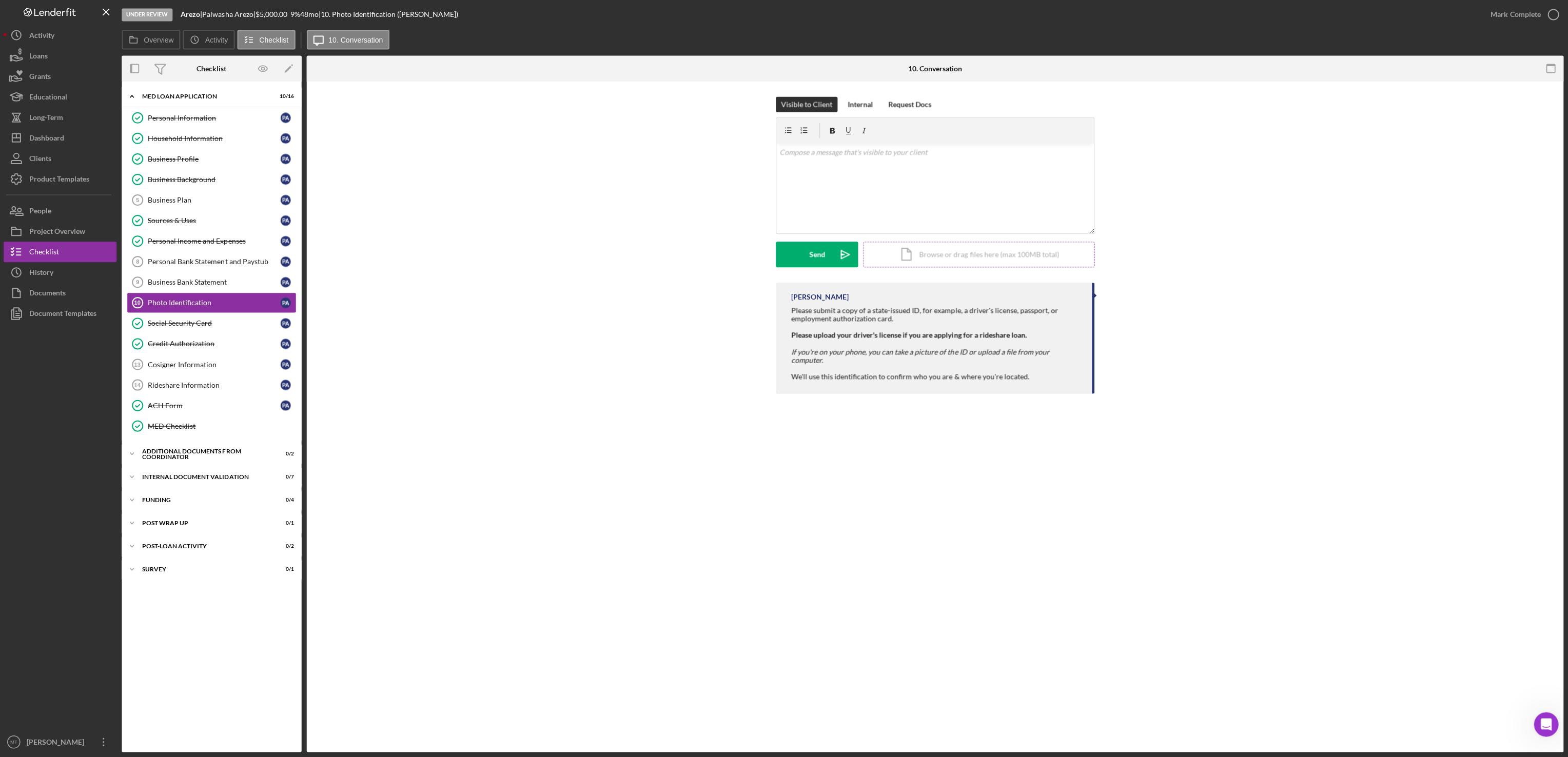
click at [925, 258] on div "Icon/Document Browse or drag files here (max 100MB total) Tap to choose files o…" at bounding box center [979, 255] width 231 height 26
click at [975, 250] on div "Icon/Document Browse or drag files here (max 100MB total) Tap to choose files o…" at bounding box center [979, 255] width 231 height 26
click at [806, 258] on button "Upload Icon/Upload" at bounding box center [817, 255] width 82 height 26
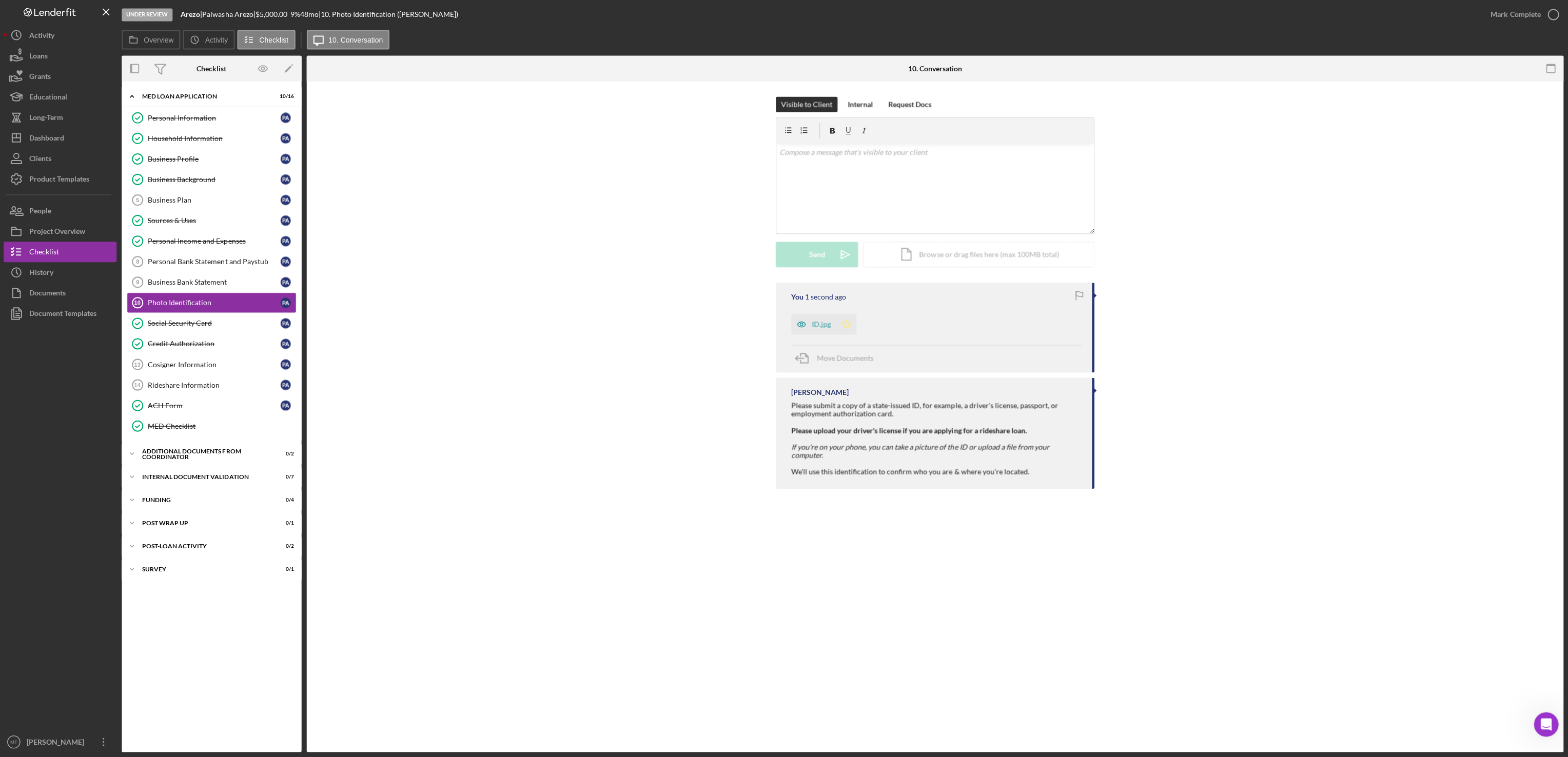
click at [844, 323] on icon "Icon/Star" at bounding box center [847, 325] width 21 height 21
click at [1504, 16] on div "Mark Complete" at bounding box center [1515, 15] width 50 height 21
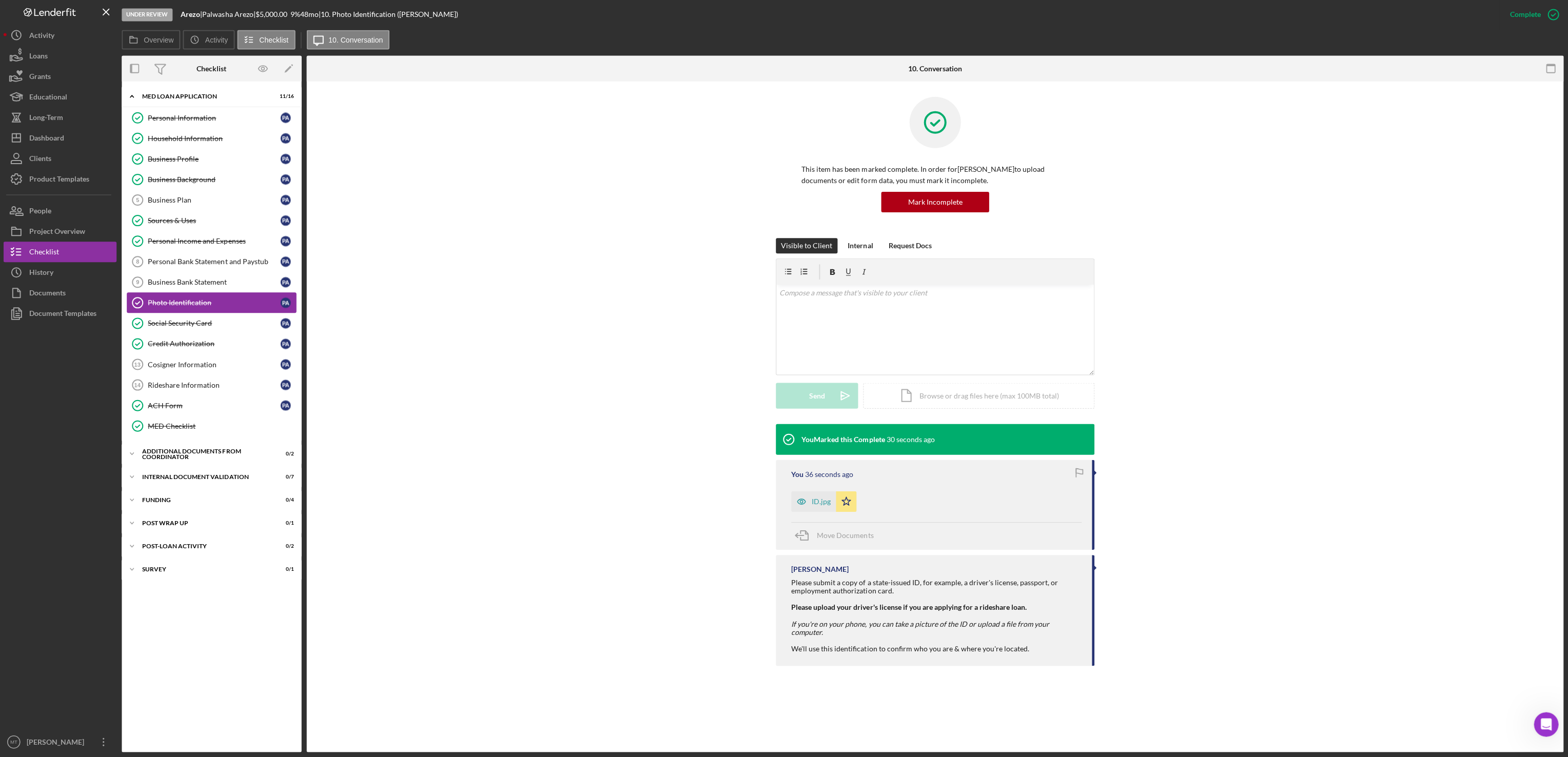
click at [209, 305] on div "Photo Identification" at bounding box center [215, 302] width 132 height 8
click at [975, 400] on div "Icon/Document Browse or drag files here (max 100MB total) Tap to choose files o…" at bounding box center [979, 396] width 231 height 26
click at [818, 387] on div "Upload" at bounding box center [817, 396] width 23 height 26
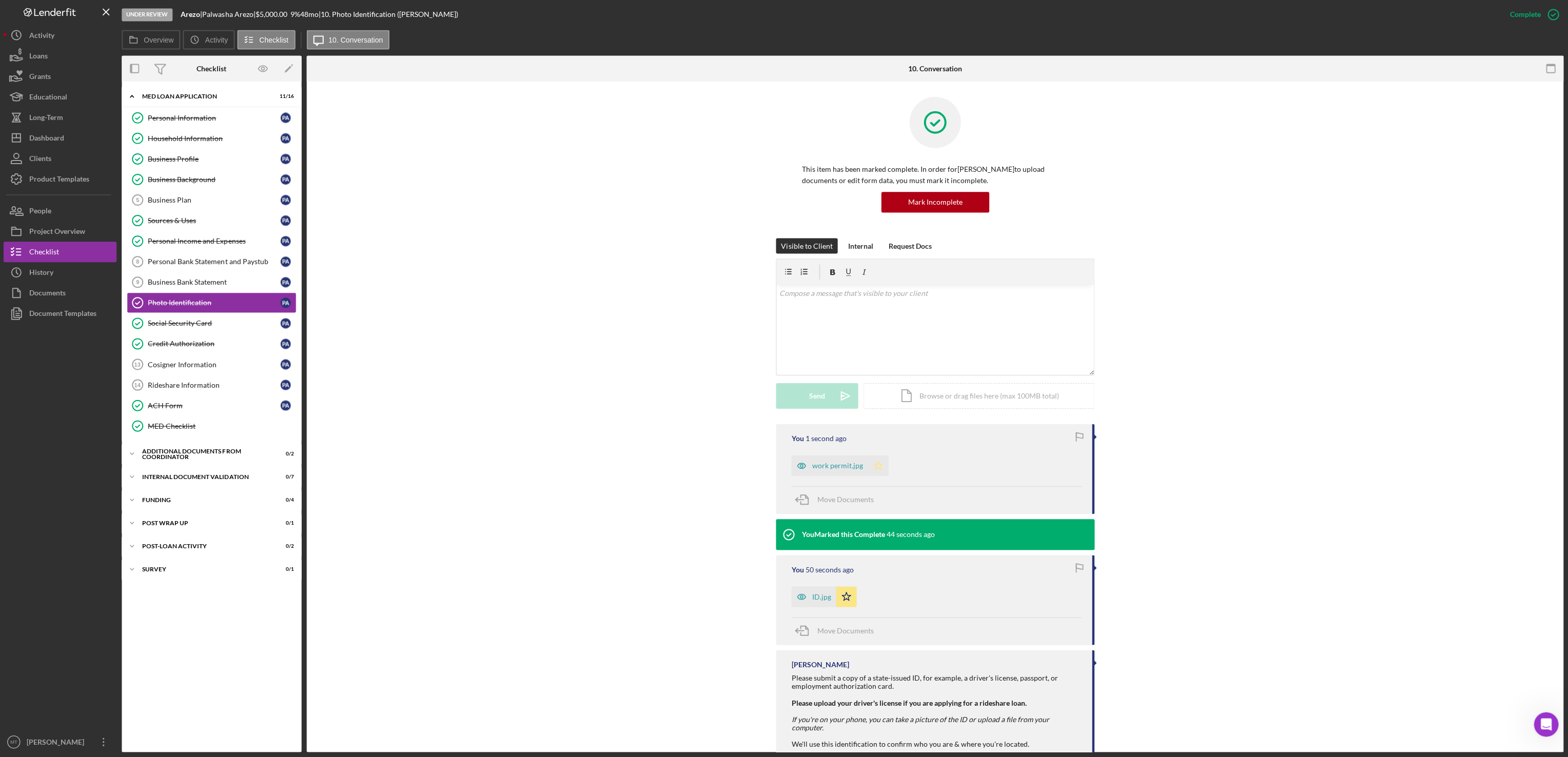
click at [872, 466] on icon "Icon/Star" at bounding box center [878, 466] width 21 height 21
click at [1516, 18] on div "Mark Incomplete" at bounding box center [1512, 15] width 55 height 21
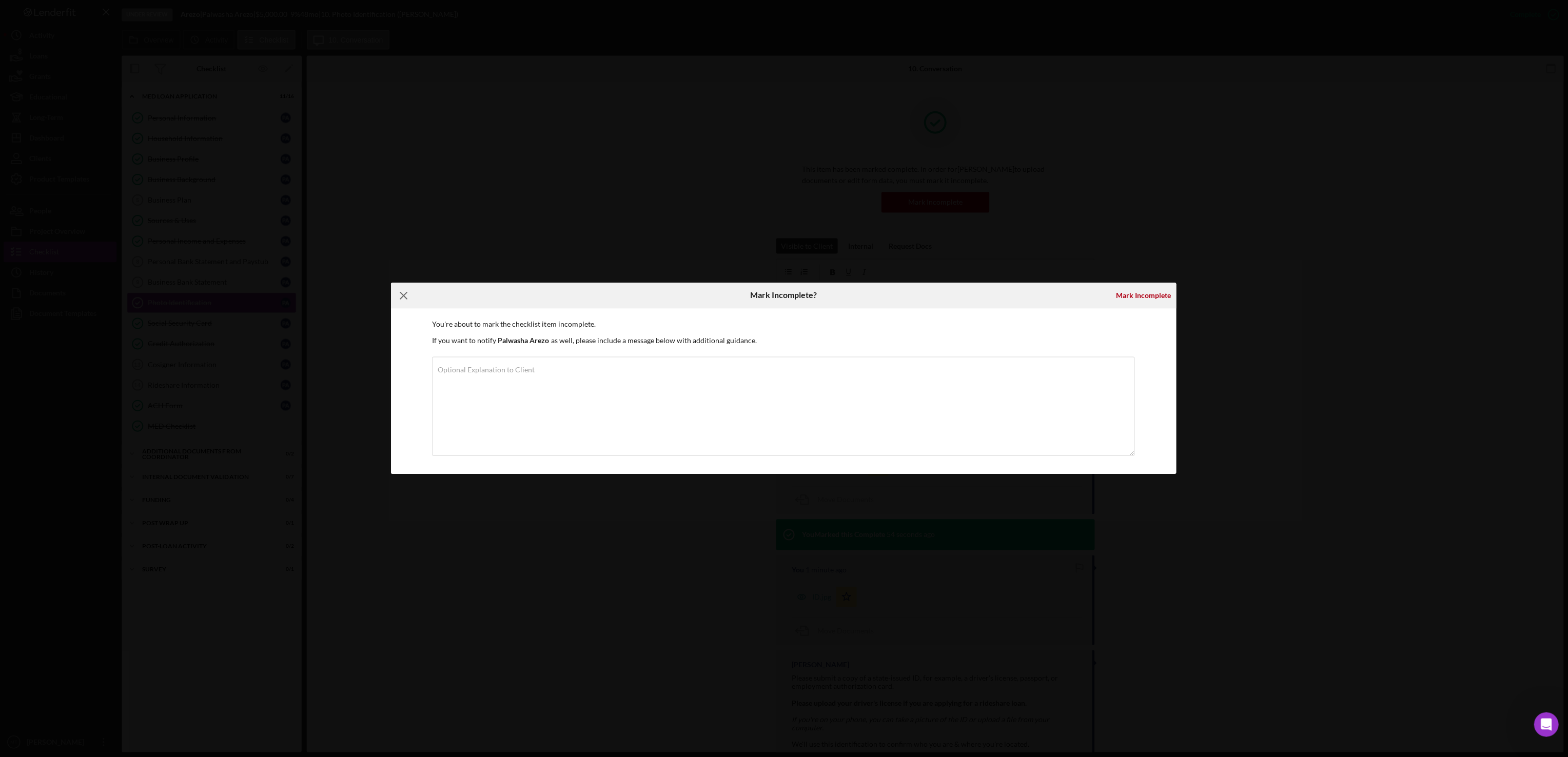
click at [400, 295] on icon "Icon/Menu Close" at bounding box center [405, 296] width 26 height 26
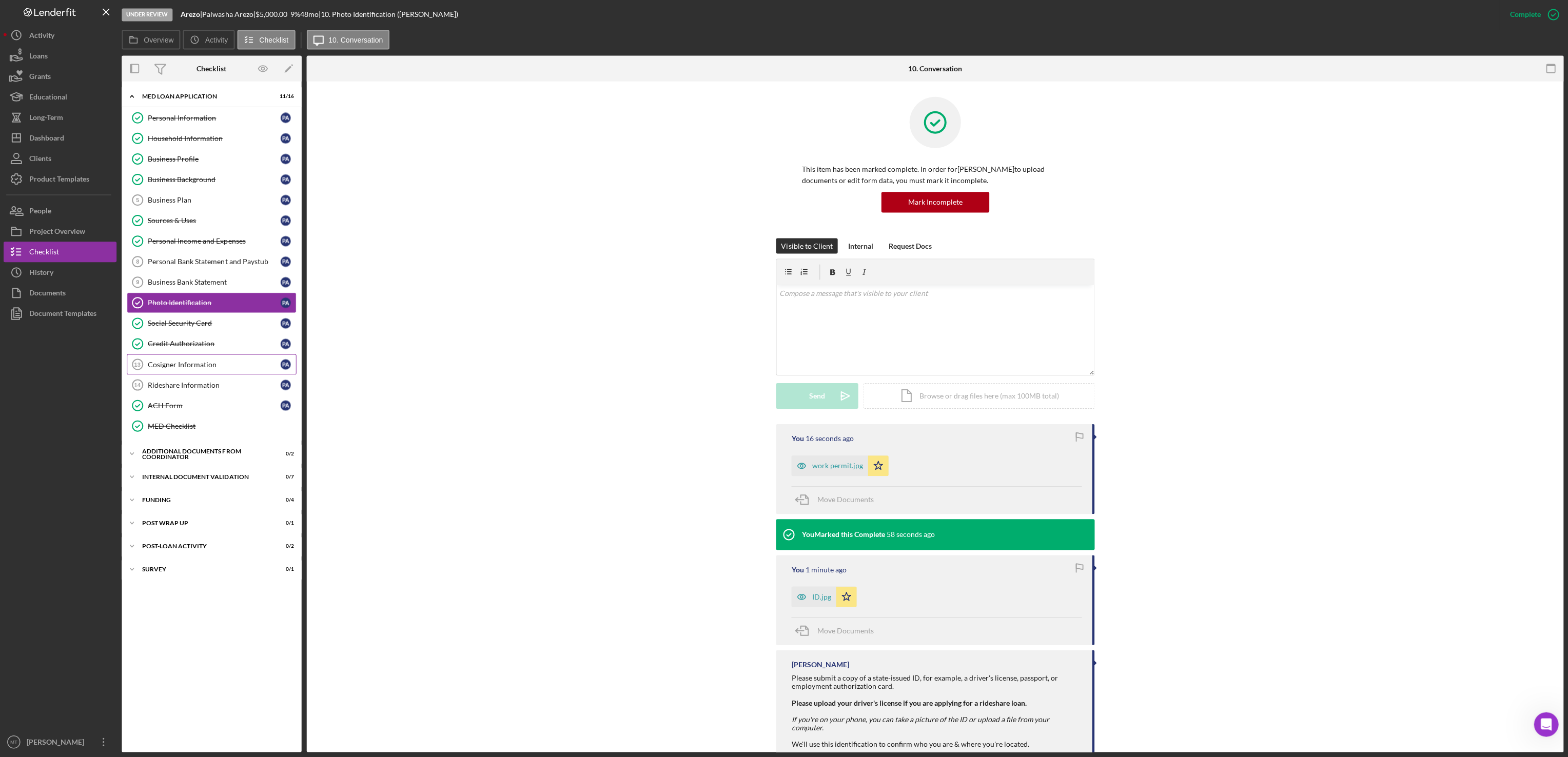
click at [205, 369] on div "Cosigner Information" at bounding box center [215, 365] width 132 height 8
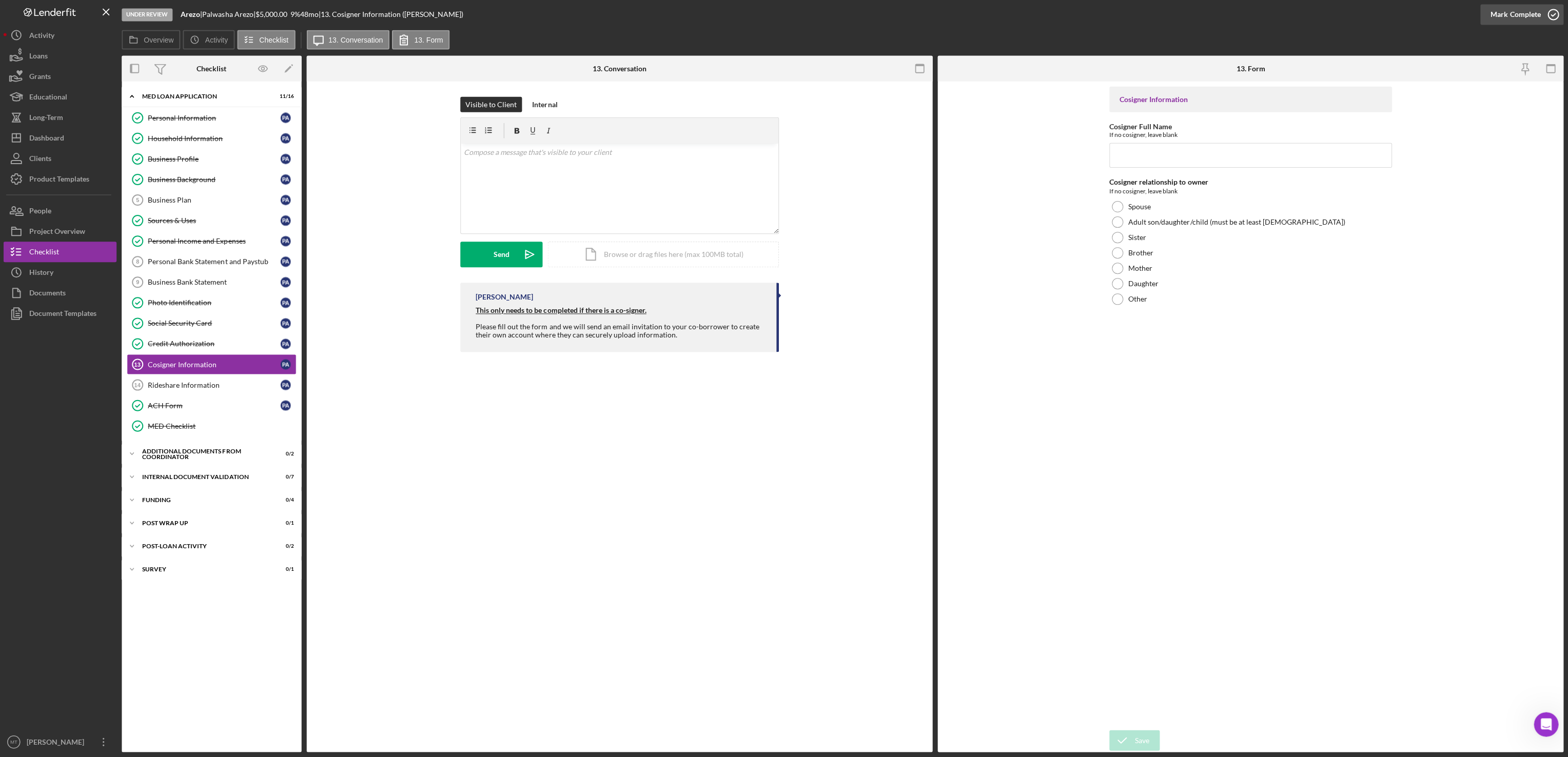
click at [1530, 14] on div "Mark Complete" at bounding box center [1515, 15] width 50 height 21
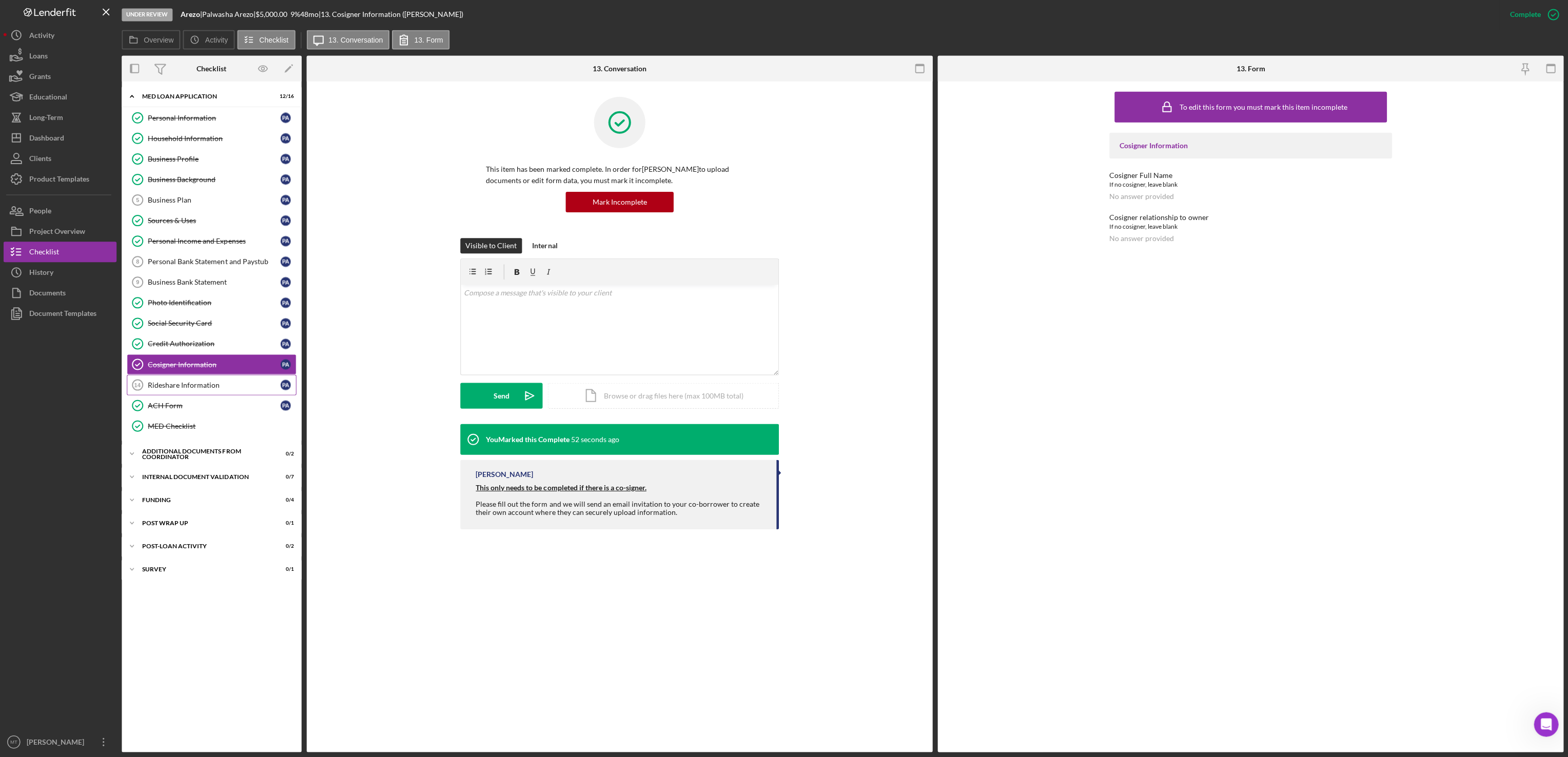
click at [215, 389] on div "Rideshare Information" at bounding box center [215, 385] width 132 height 8
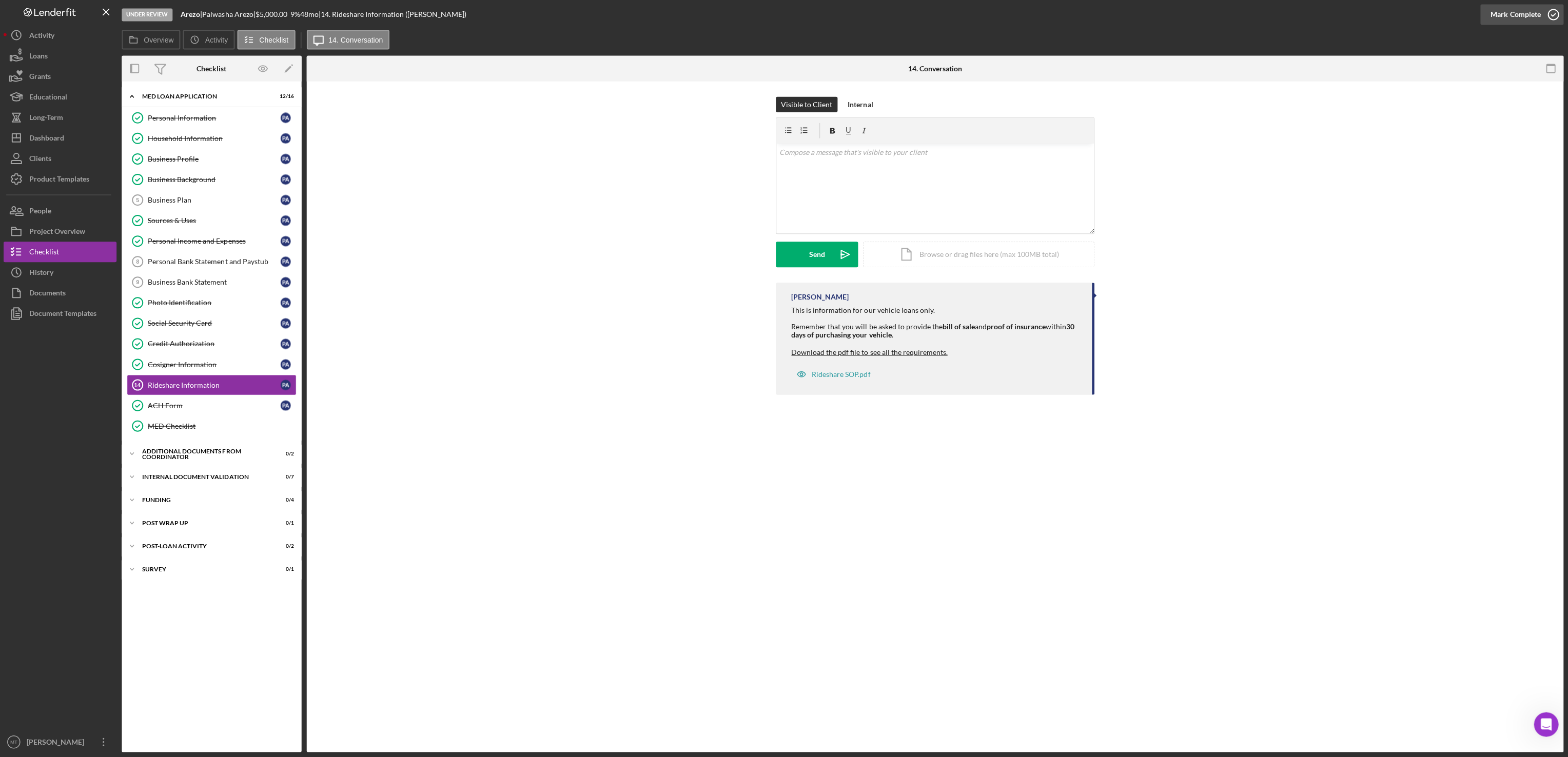
click at [1512, 16] on div "Mark Complete" at bounding box center [1515, 15] width 50 height 21
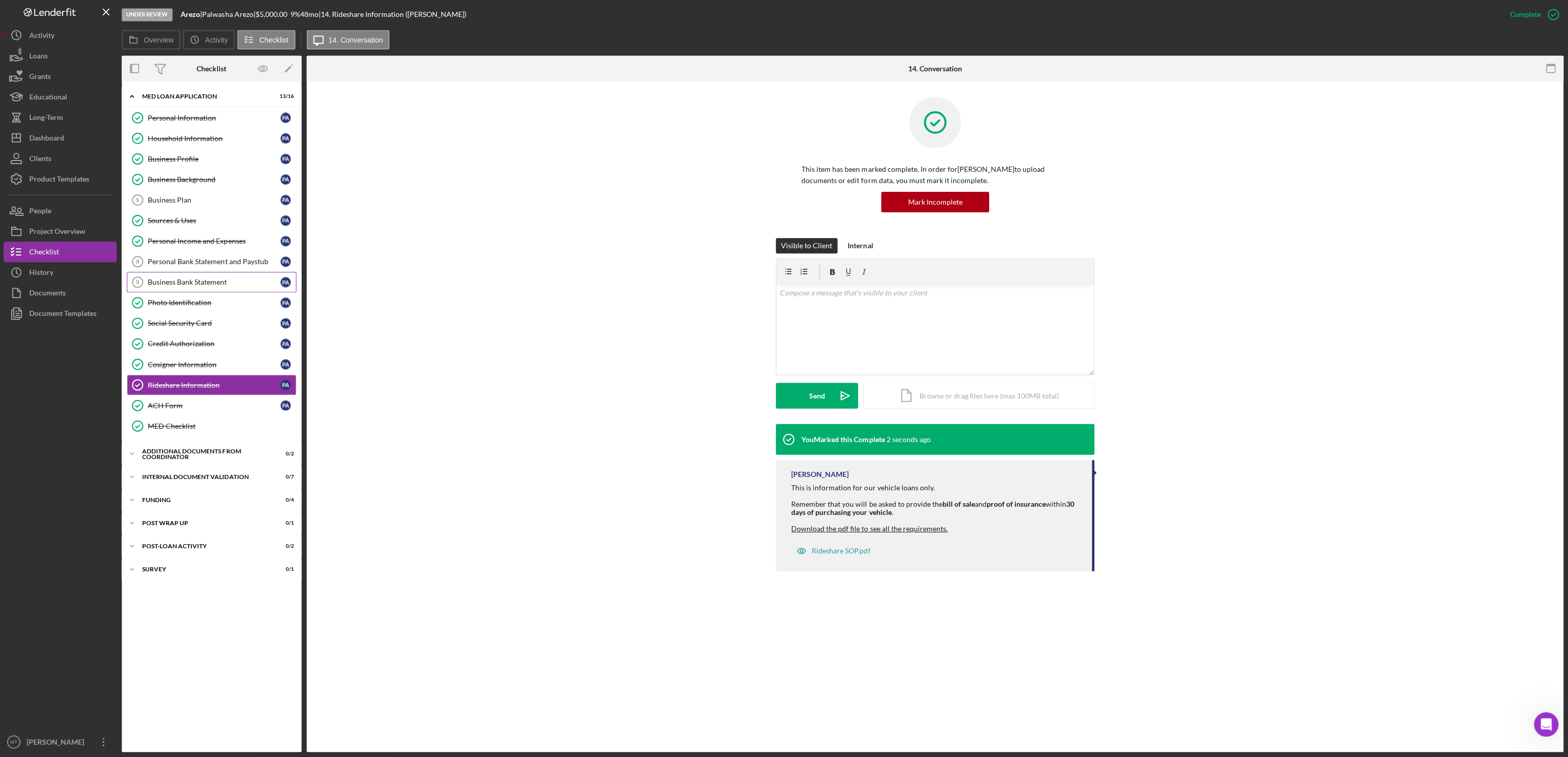
click at [205, 287] on div "Business Bank Statement" at bounding box center [215, 282] width 132 height 8
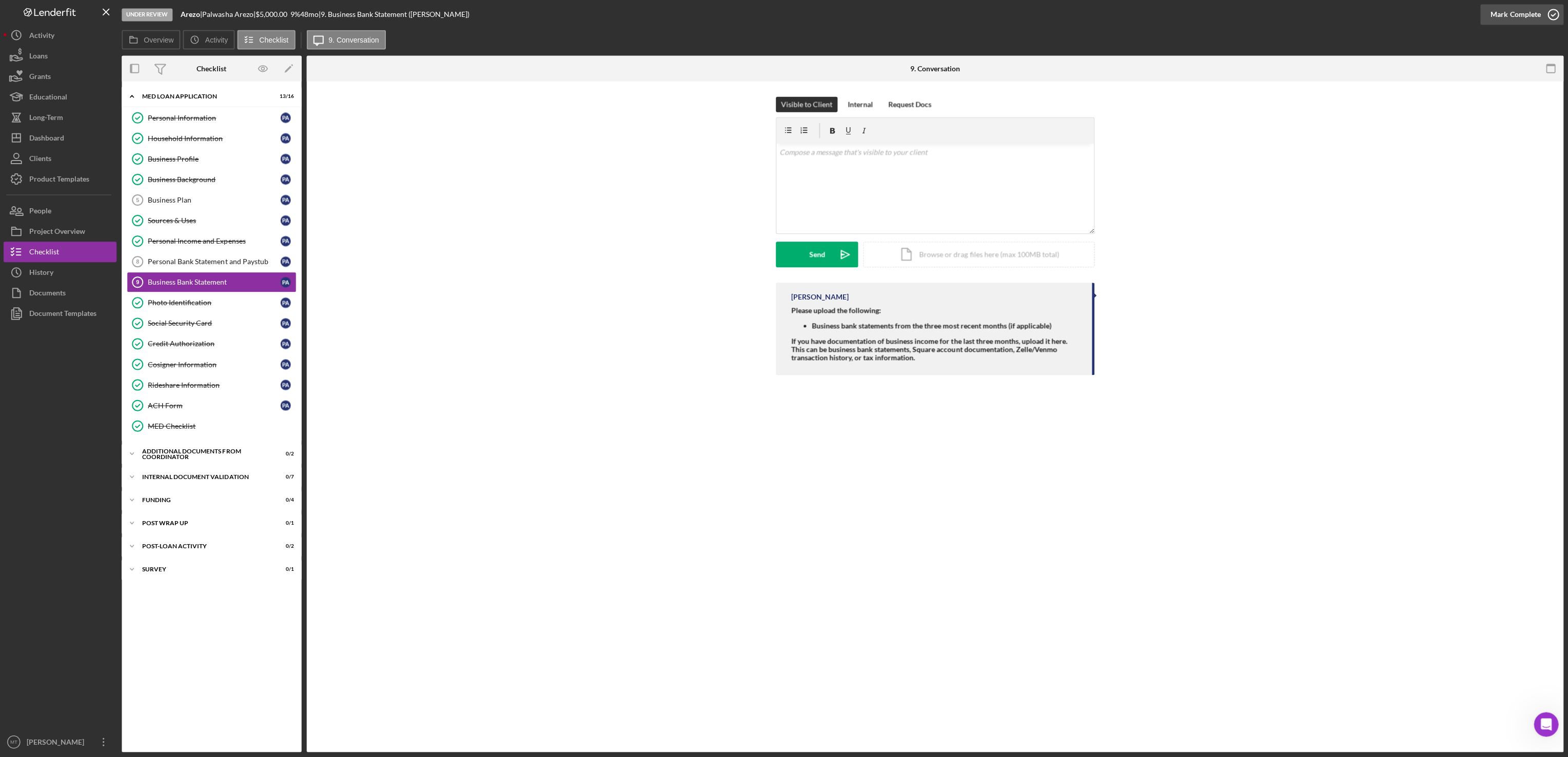
click at [1521, 16] on div "Mark Complete" at bounding box center [1515, 15] width 50 height 21
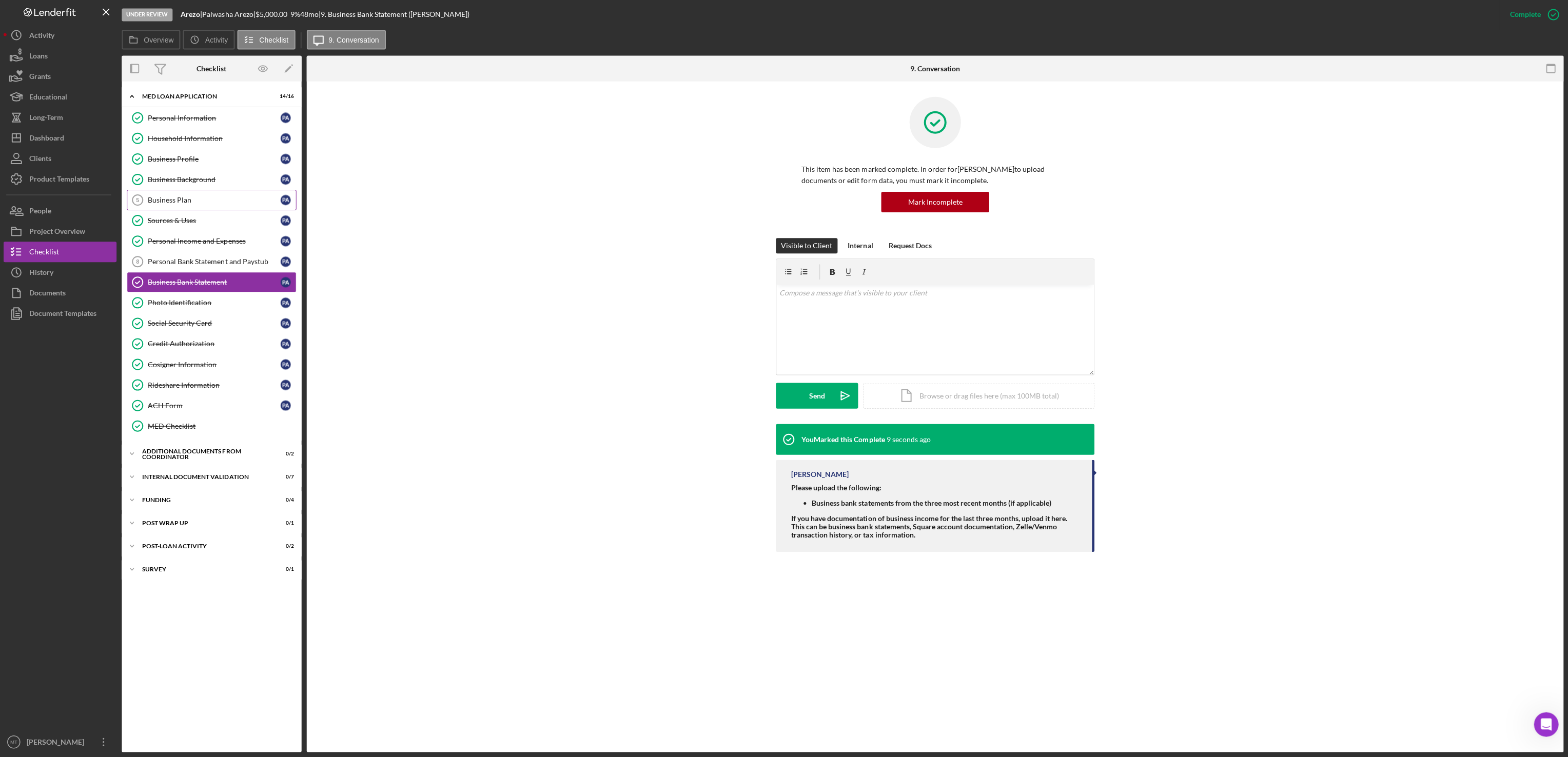
click at [213, 194] on link "Business Plan 5 Business Plan P A" at bounding box center [213, 201] width 169 height 21
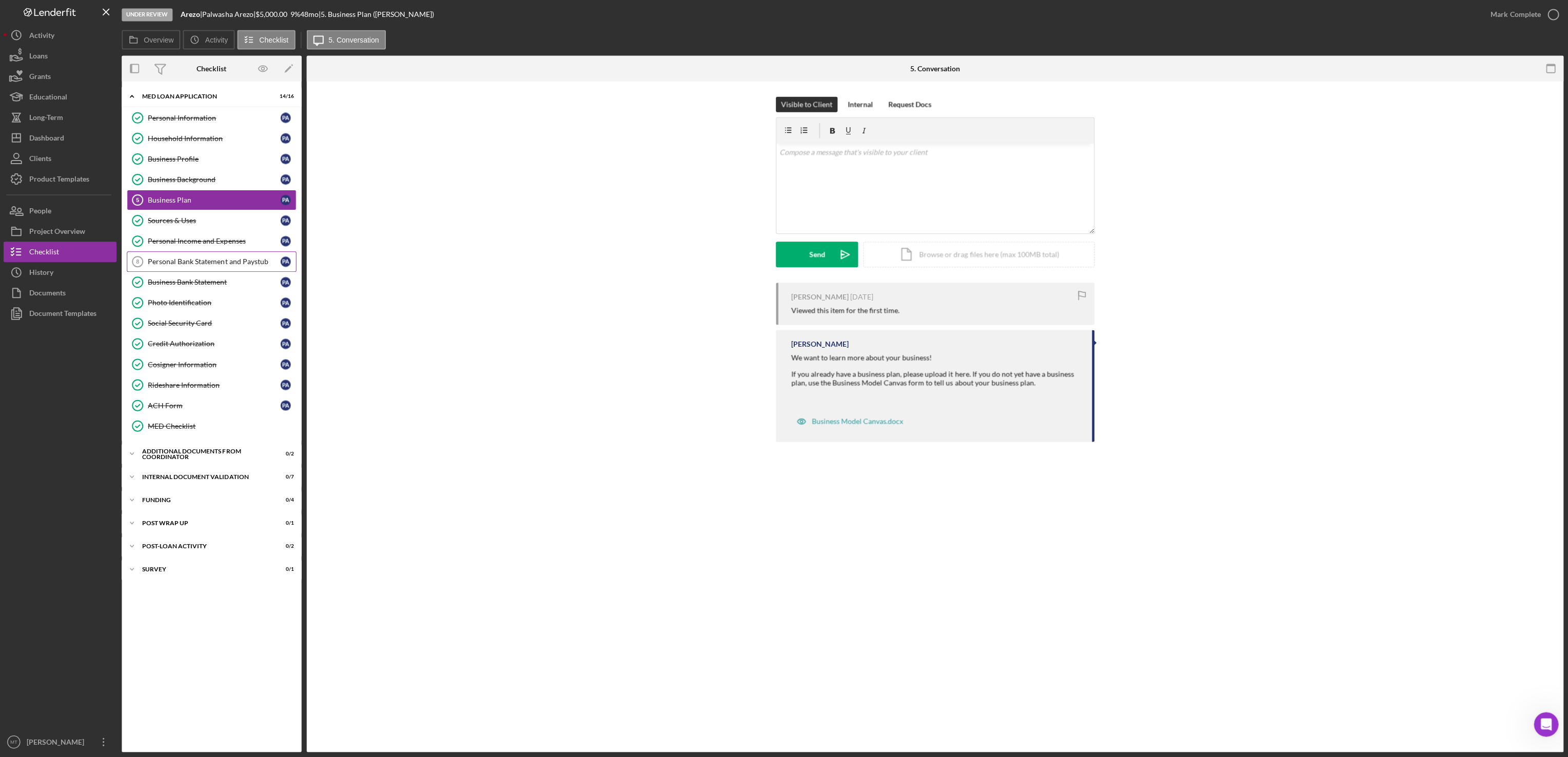
click at [222, 271] on link "Personal Bank Statement and Paystub 8 Personal Bank Statement and Paystub P A" at bounding box center [213, 262] width 169 height 21
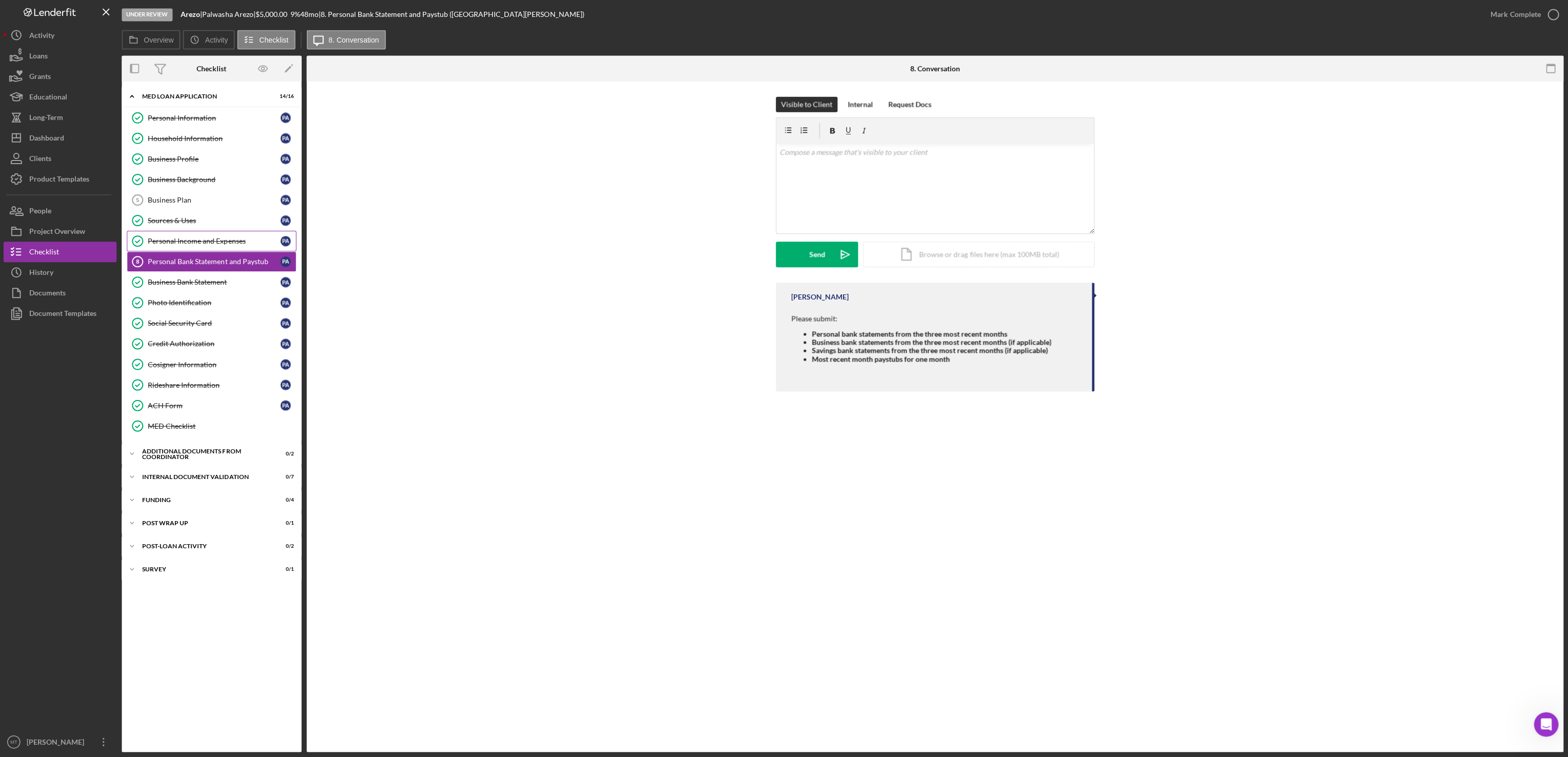
click at [219, 243] on div "Personal Income and Expenses" at bounding box center [215, 241] width 132 height 8
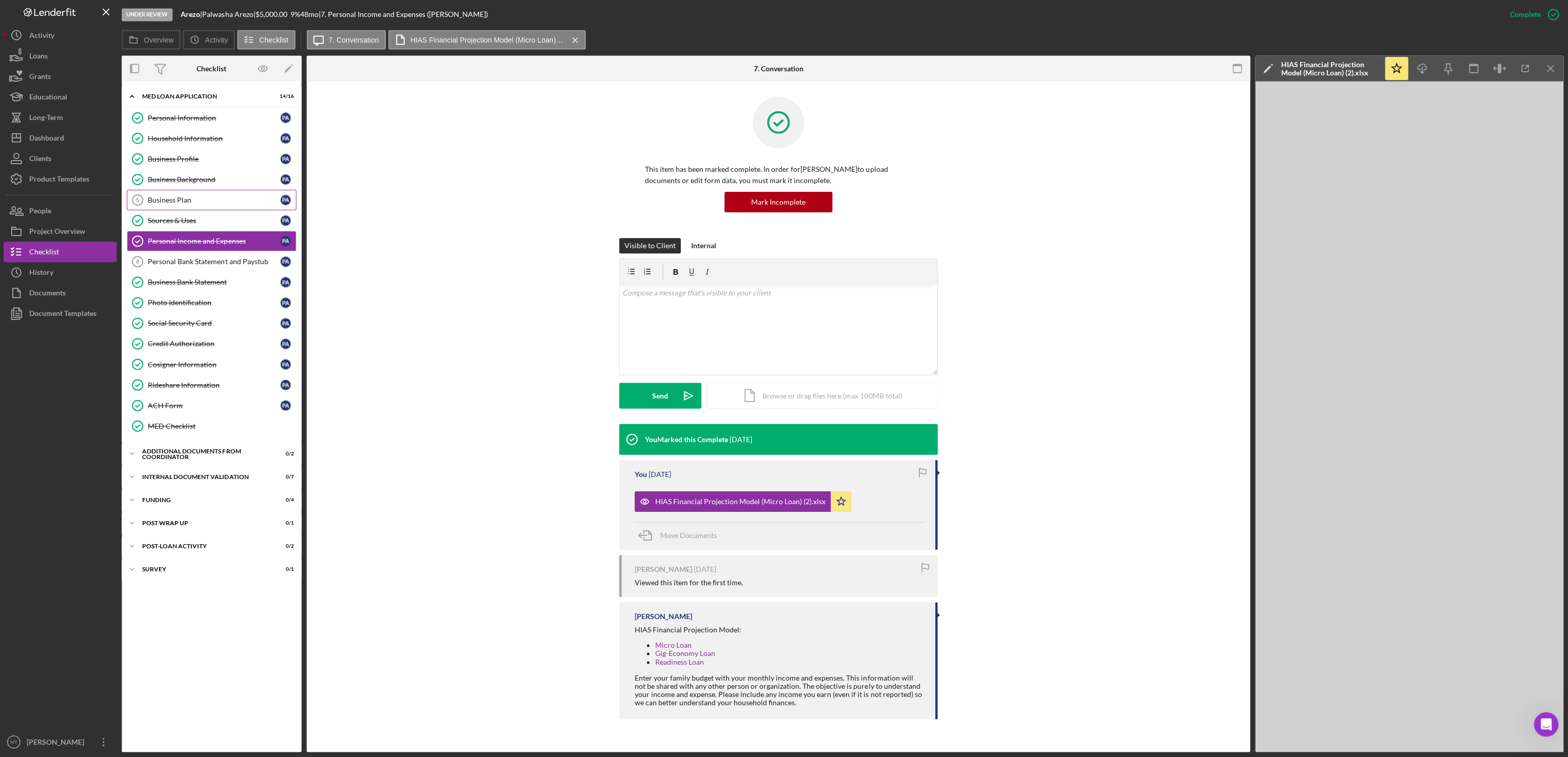
click at [209, 204] on div "Business Plan" at bounding box center [215, 200] width 132 height 8
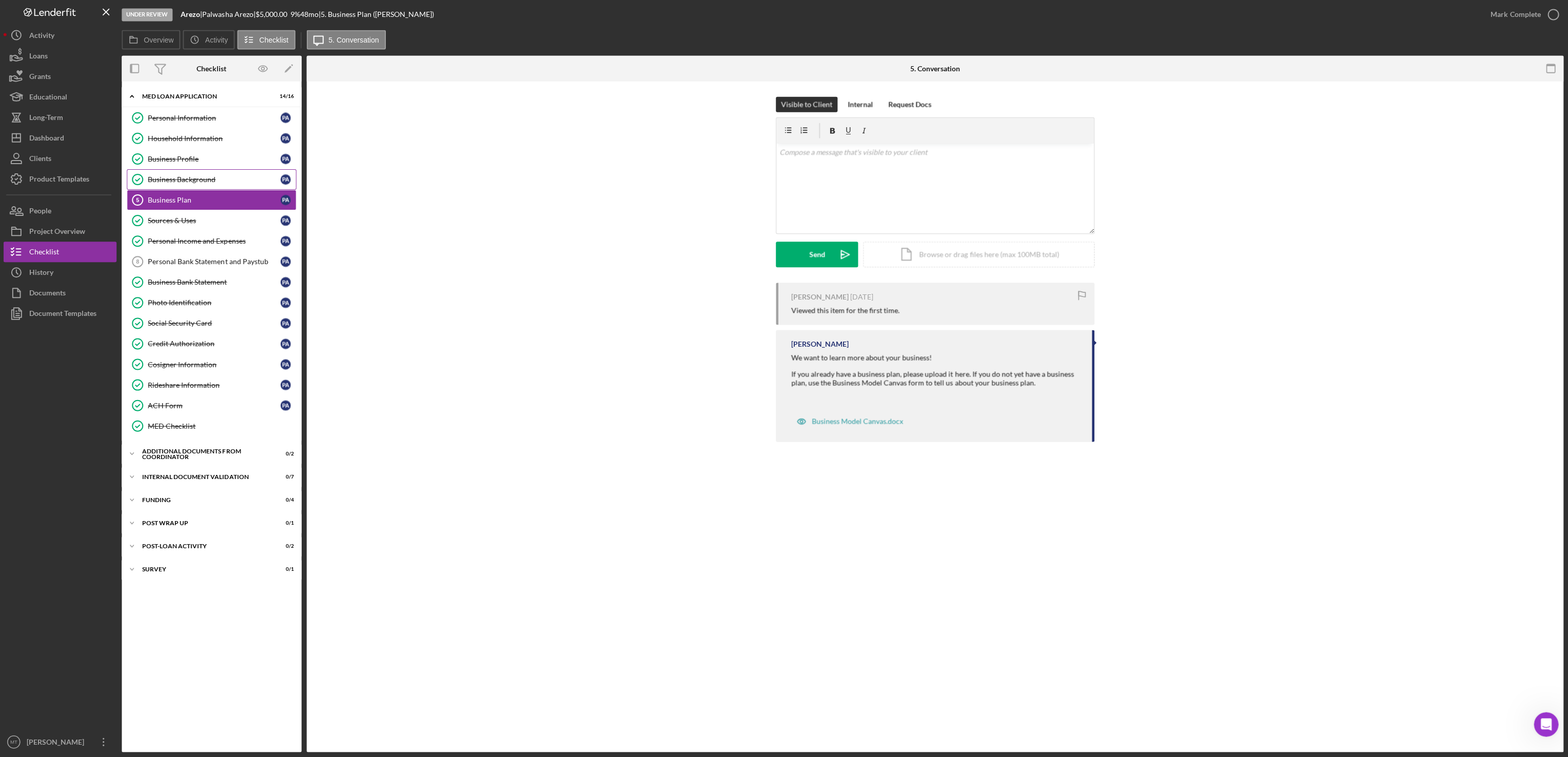
click at [185, 181] on div "Business Background" at bounding box center [215, 180] width 132 height 8
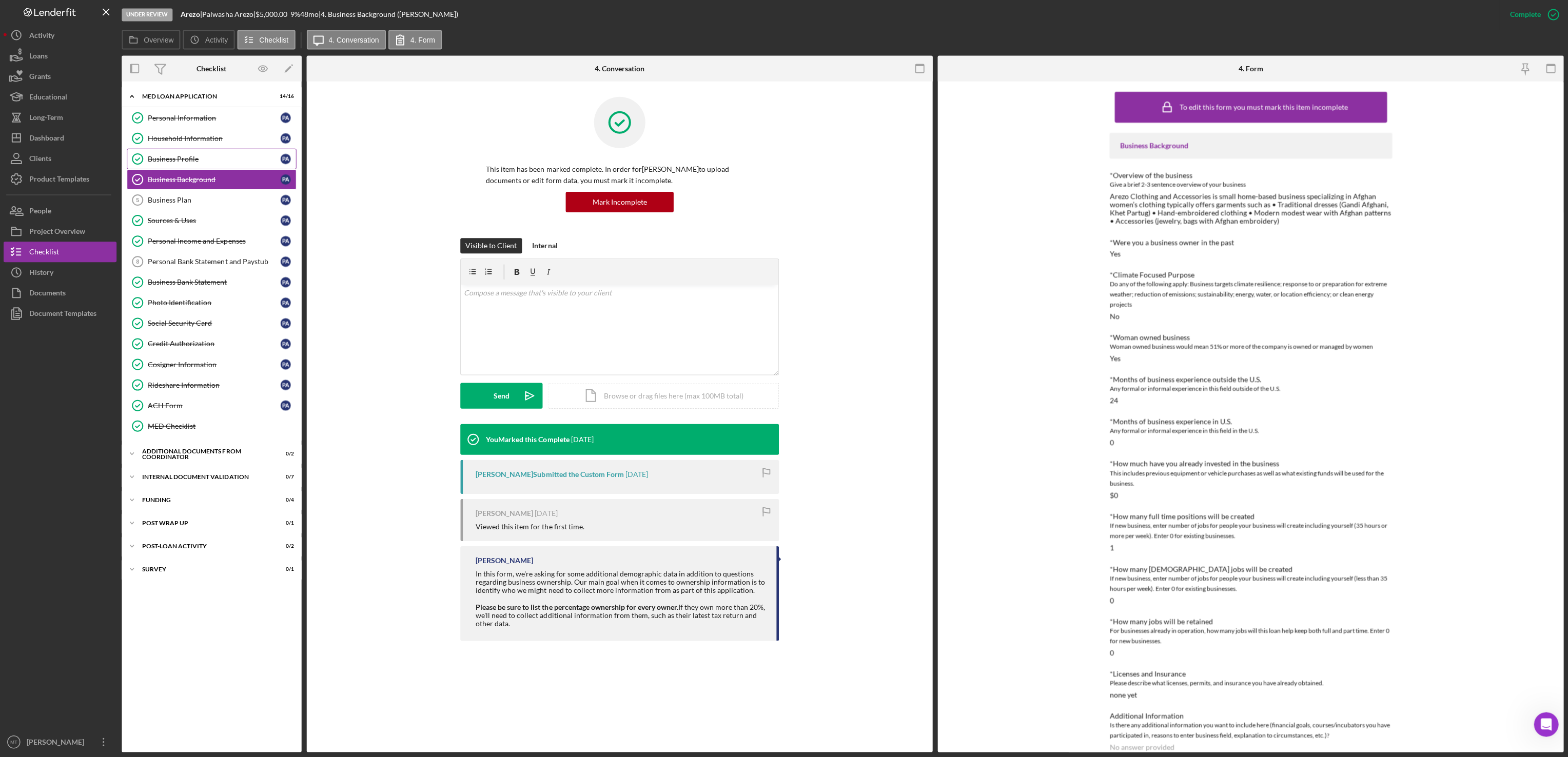
click at [173, 158] on div "Business Profile" at bounding box center [215, 159] width 132 height 8
